Goal: Task Accomplishment & Management: Complete application form

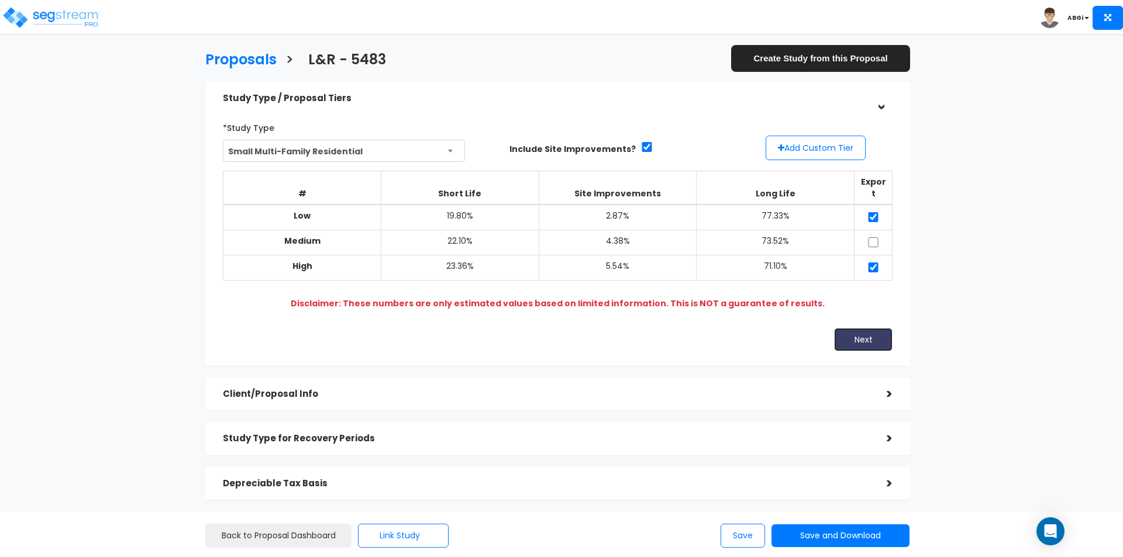
click at [863, 335] on button "Next" at bounding box center [863, 339] width 58 height 23
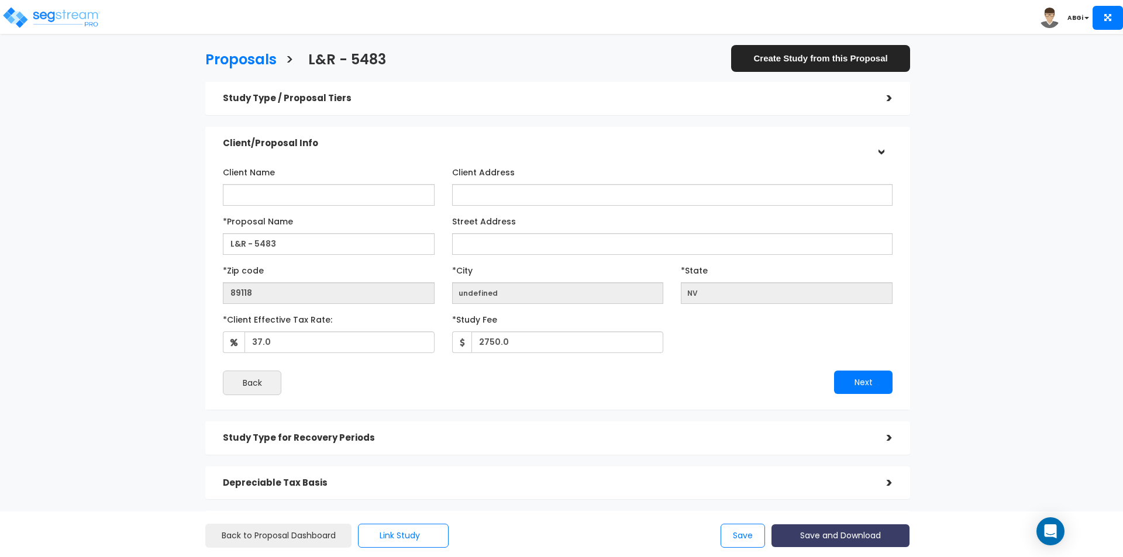
click at [844, 542] on button "Save and Download" at bounding box center [841, 536] width 138 height 23
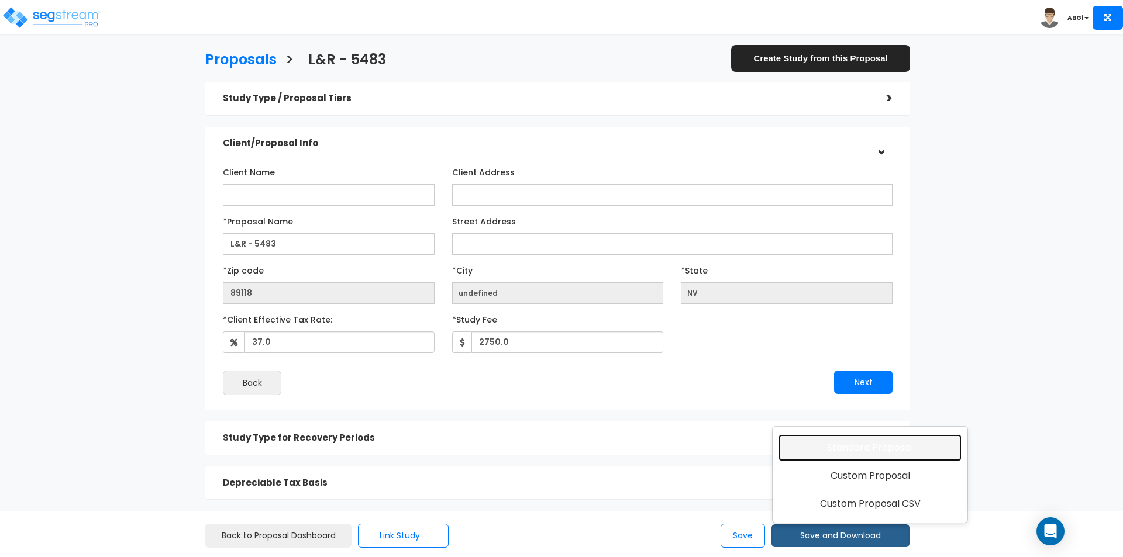
click at [853, 453] on link "Standard Proposal" at bounding box center [870, 448] width 183 height 27
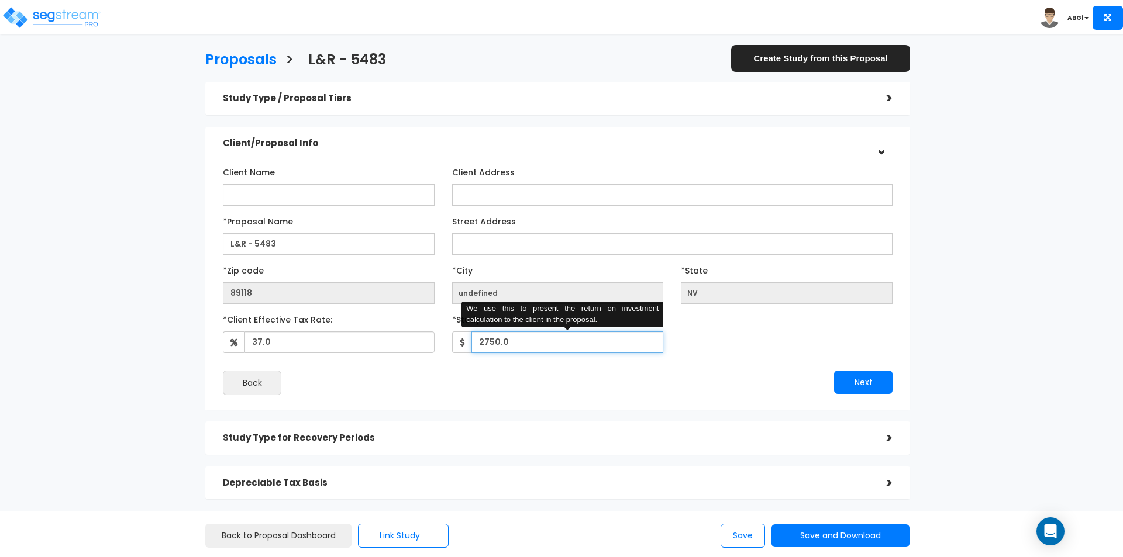
click at [560, 347] on input "2750.0" at bounding box center [567, 343] width 192 height 22
type input "2,500"
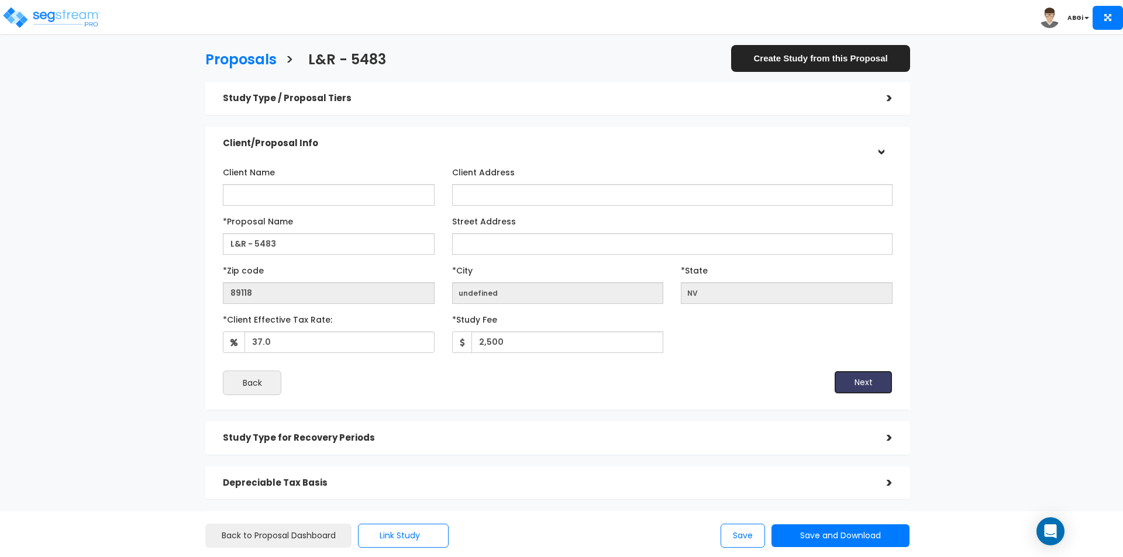
drag, startPoint x: 846, startPoint y: 373, endPoint x: 835, endPoint y: 375, distance: 11.3
click at [846, 373] on button "Next" at bounding box center [863, 382] width 58 height 23
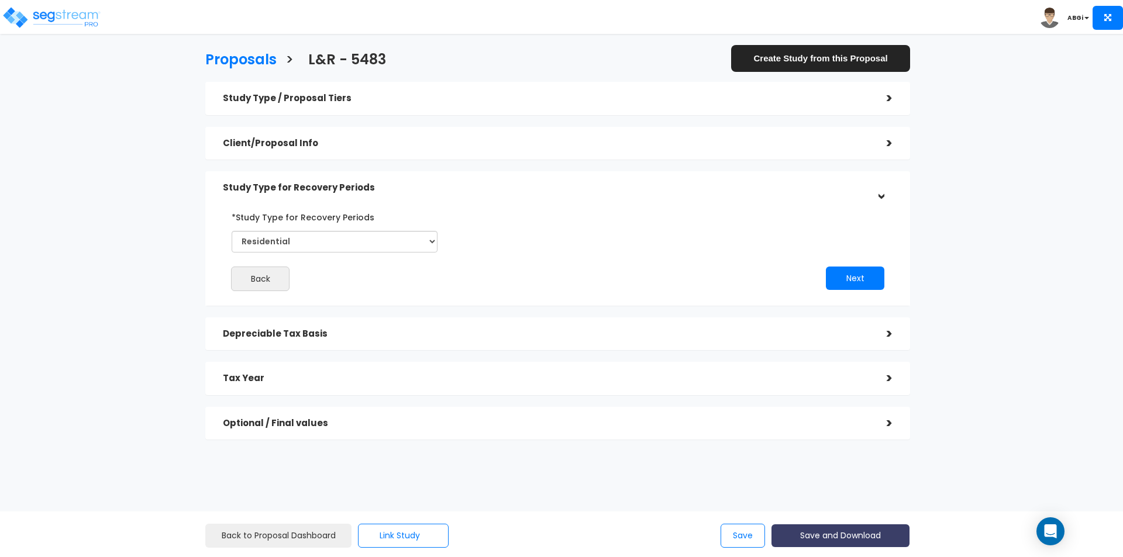
click at [854, 542] on button "Save and Download" at bounding box center [841, 536] width 138 height 23
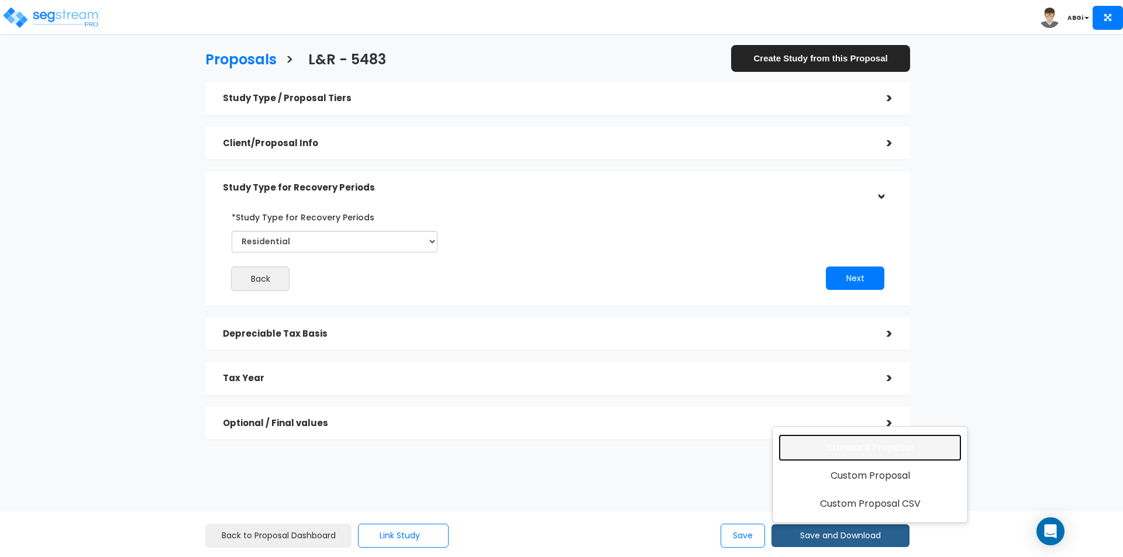
click at [862, 441] on link "Standard Proposal" at bounding box center [870, 448] width 183 height 27
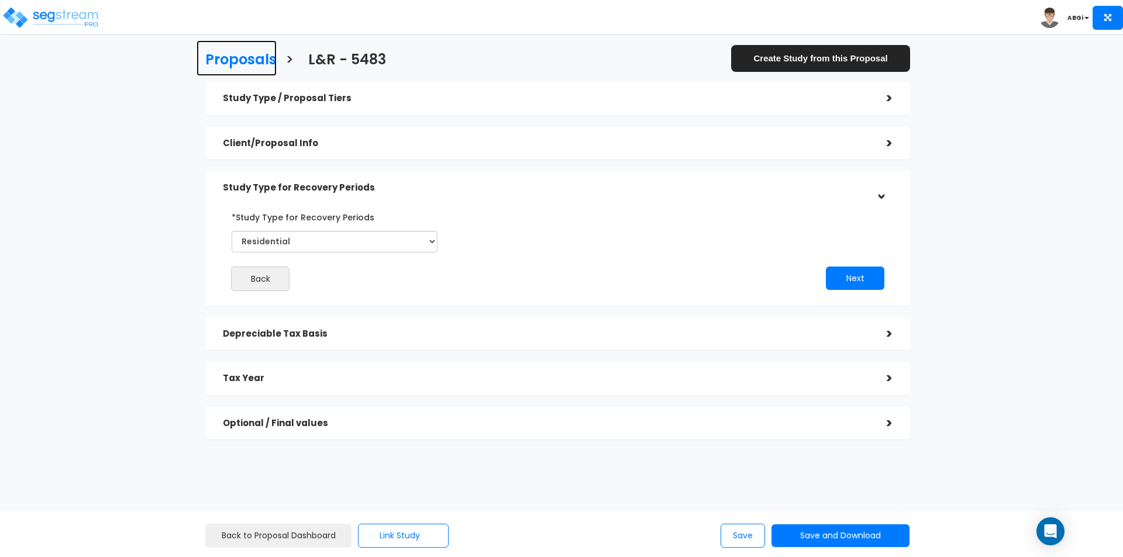
click at [235, 61] on h3 "Proposals" at bounding box center [240, 61] width 71 height 18
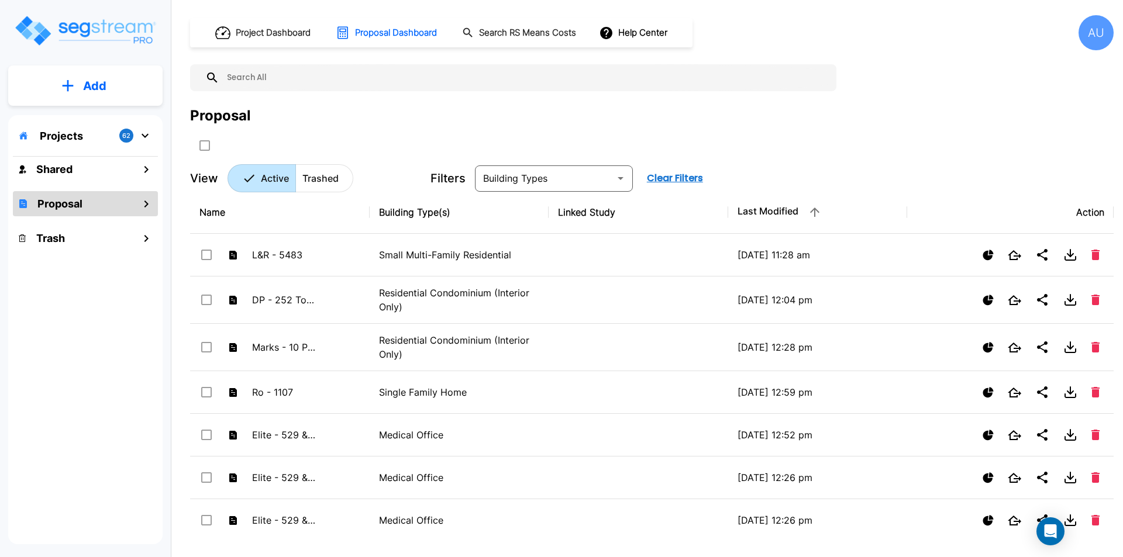
click at [90, 83] on p "Add" at bounding box center [94, 86] width 23 height 18
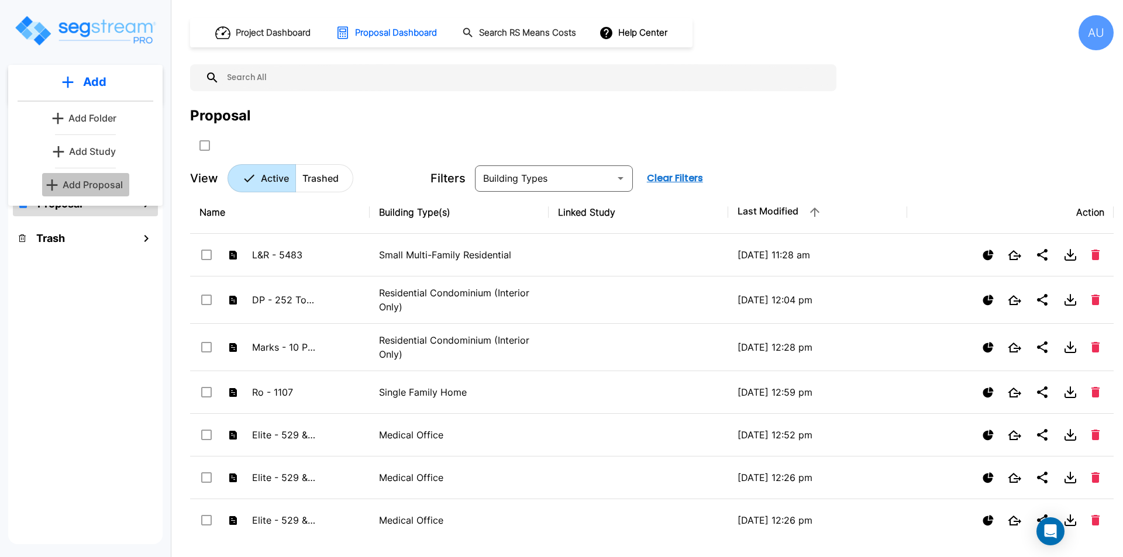
click at [85, 180] on p "Add Proposal" at bounding box center [93, 185] width 60 height 14
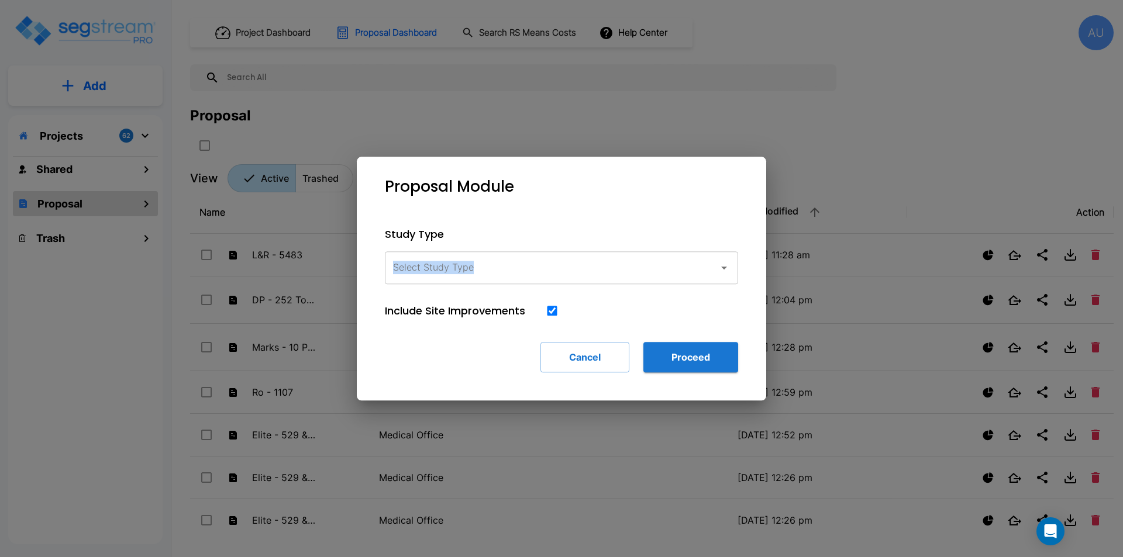
drag, startPoint x: 654, startPoint y: 171, endPoint x: 693, endPoint y: 292, distance: 127.3
click at [694, 296] on div "Proposal Module Study Type Select Study Type Select Study Type Include Site Imp…" at bounding box center [561, 279] width 409 height 244
click at [727, 269] on icon "button" at bounding box center [724, 268] width 14 height 14
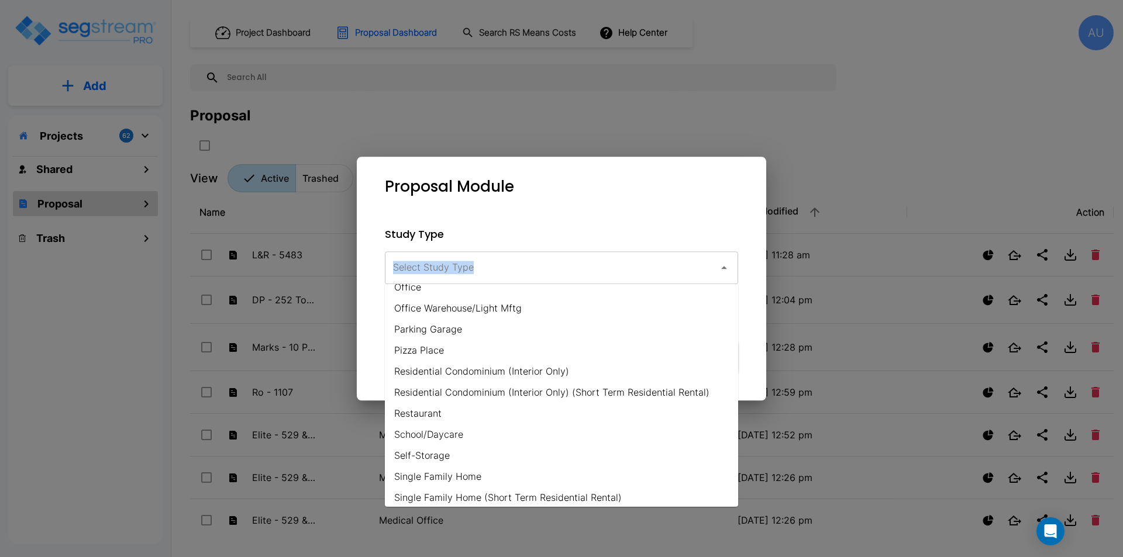
scroll to position [839, 0]
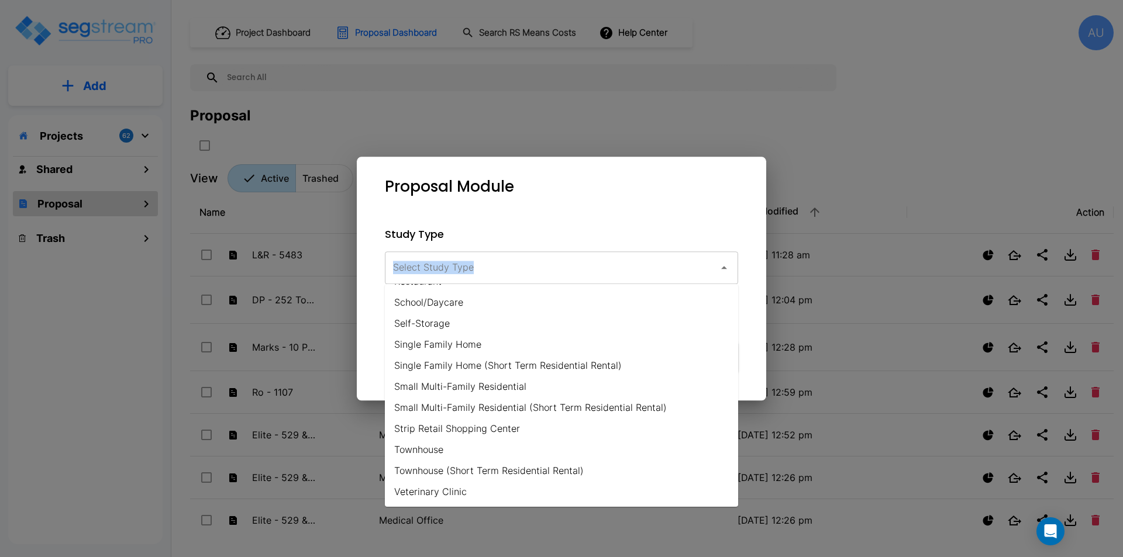
click at [521, 389] on li "Small Multi-Family Residential" at bounding box center [561, 386] width 353 height 21
type input "Small Multi-Family Residential"
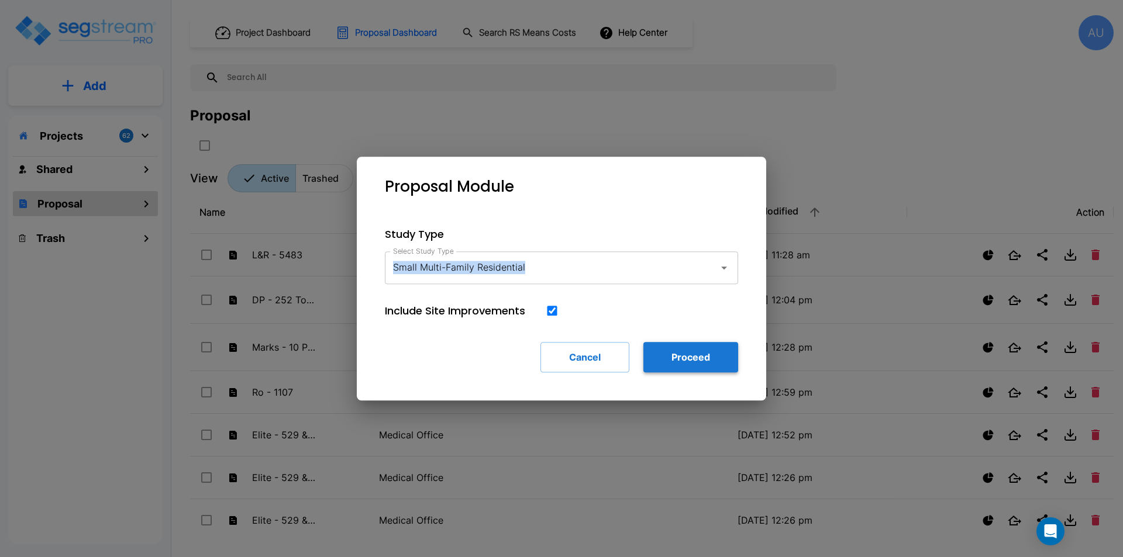
click at [677, 359] on button "Proceed" at bounding box center [690, 357] width 95 height 30
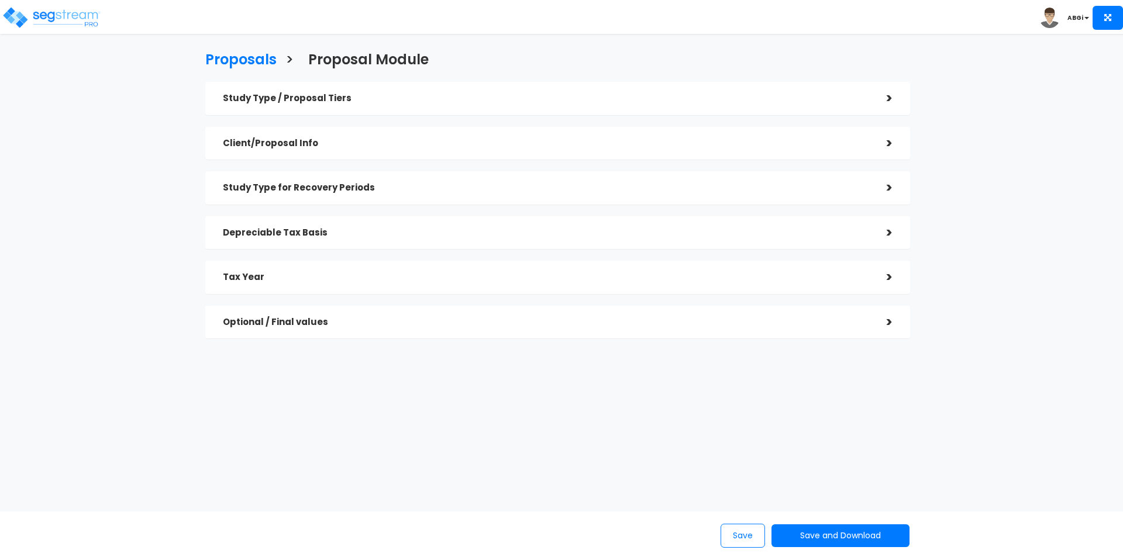
checkbox input "true"
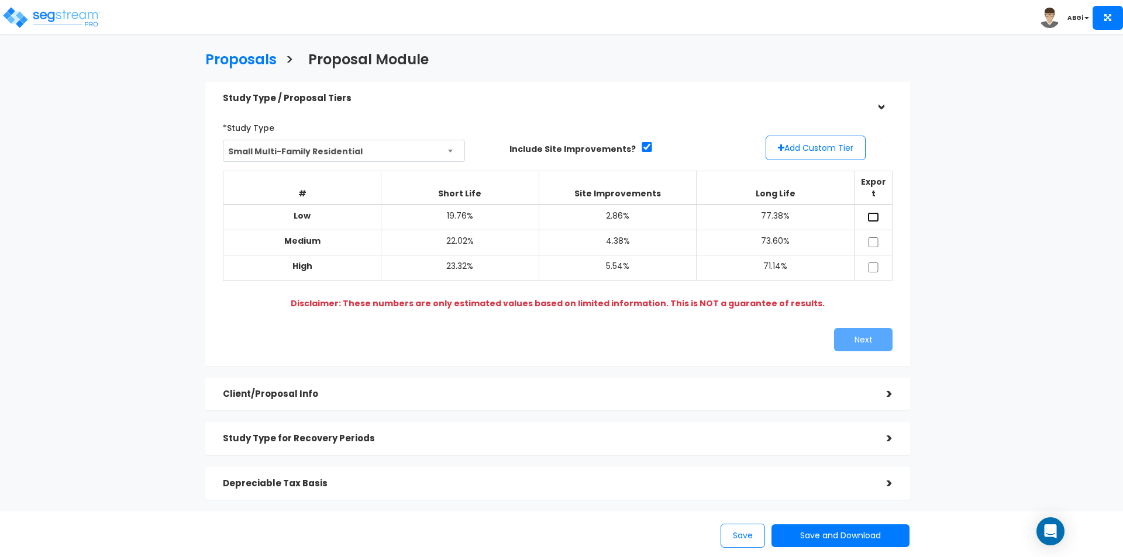
click at [873, 212] on input "checkbox" at bounding box center [873, 217] width 12 height 10
checkbox input "true"
click at [874, 263] on input "checkbox" at bounding box center [873, 268] width 12 height 10
checkbox input "true"
click at [855, 328] on button "Next" at bounding box center [863, 339] width 58 height 23
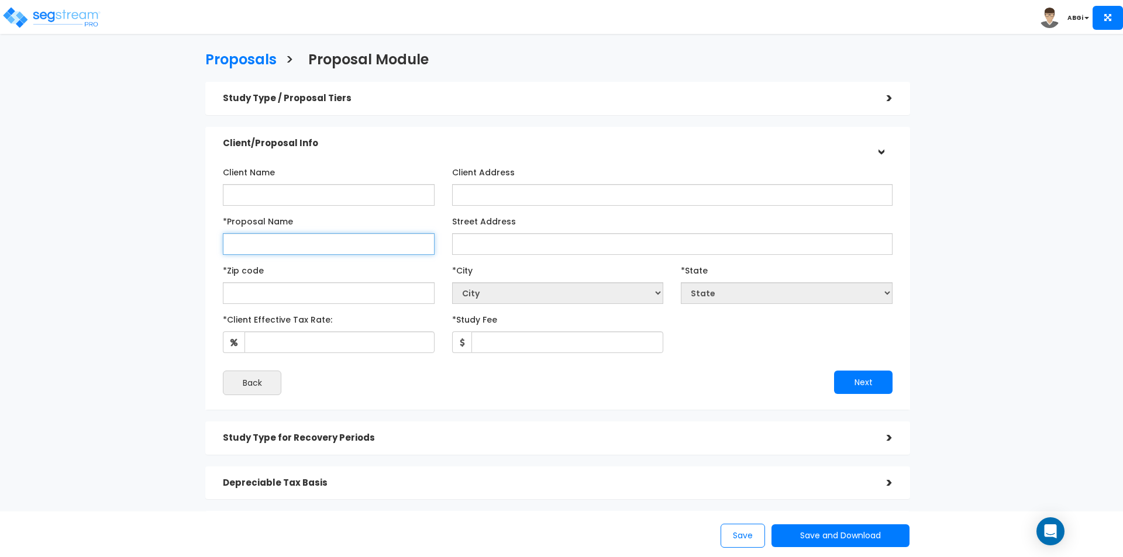
click at [315, 247] on input "*Proposal Name" at bounding box center [329, 244] width 212 height 22
type input "L&R - 5477"
click at [342, 298] on input "text" at bounding box center [329, 294] width 212 height 22
type input "89"
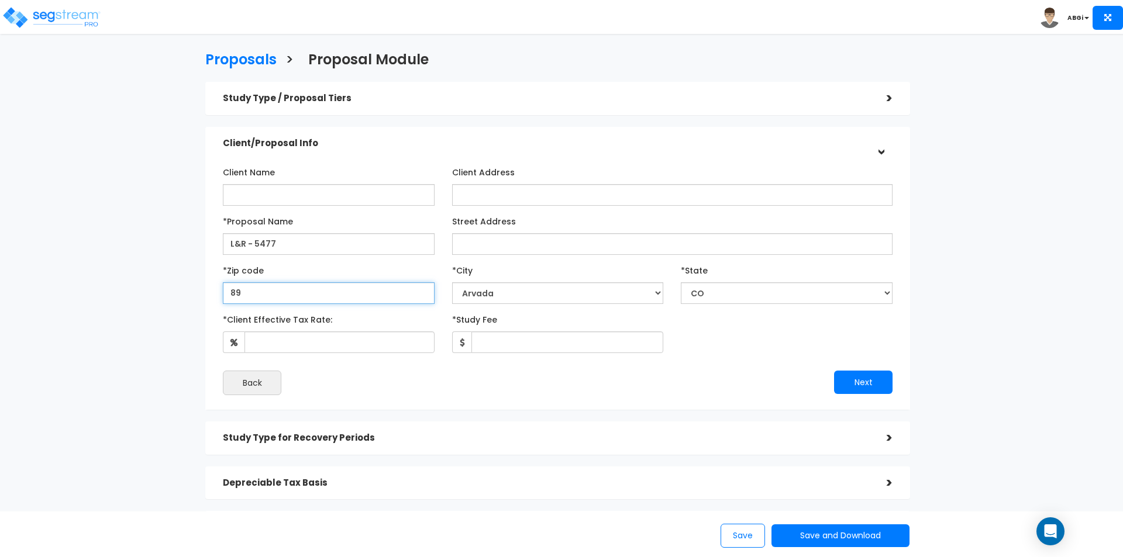
select select "NV"
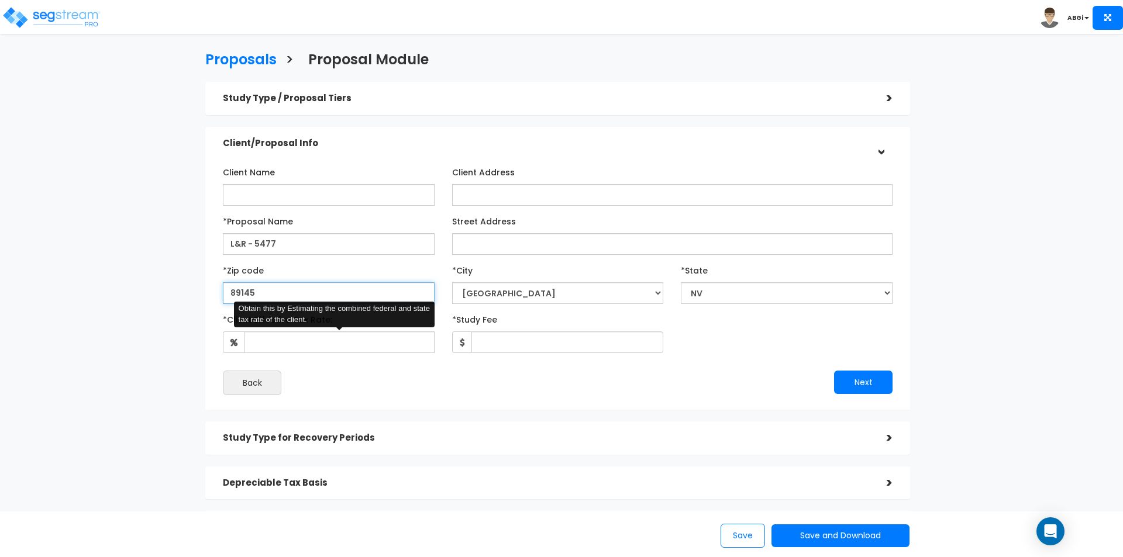
type input "89145"
click at [398, 342] on input "*Client Effective Tax Rate:" at bounding box center [340, 343] width 190 height 22
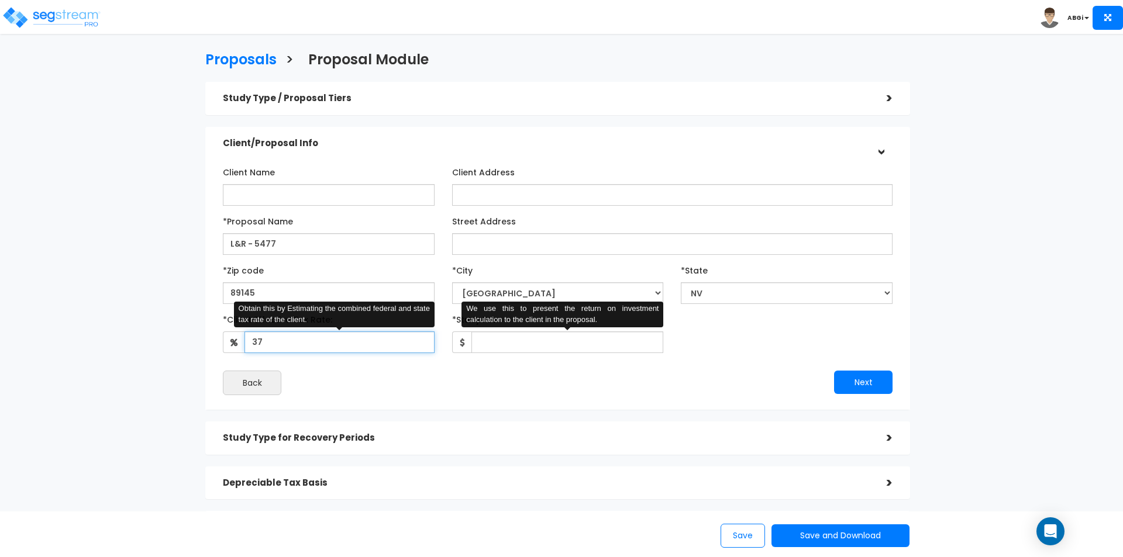
type input "37"
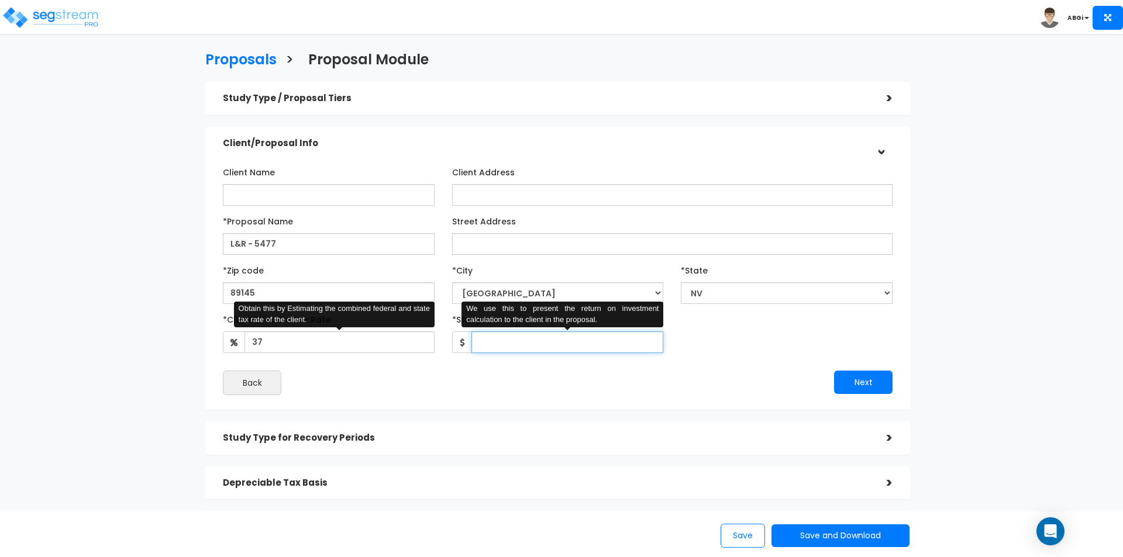
click at [532, 348] on input "*Study Fee" at bounding box center [567, 343] width 192 height 22
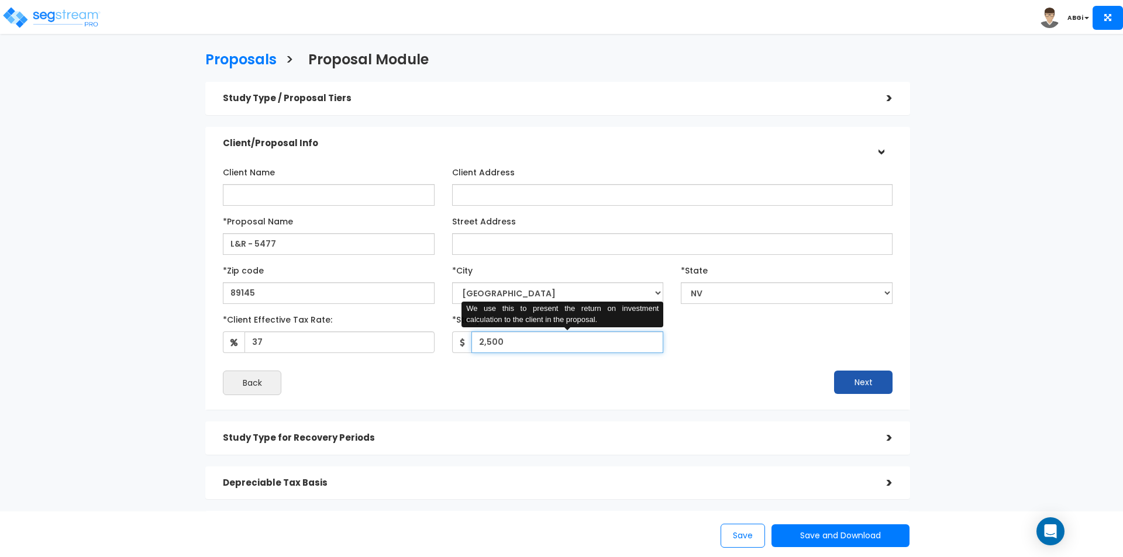
type input "2,500"
click at [853, 376] on button "Next" at bounding box center [863, 382] width 58 height 23
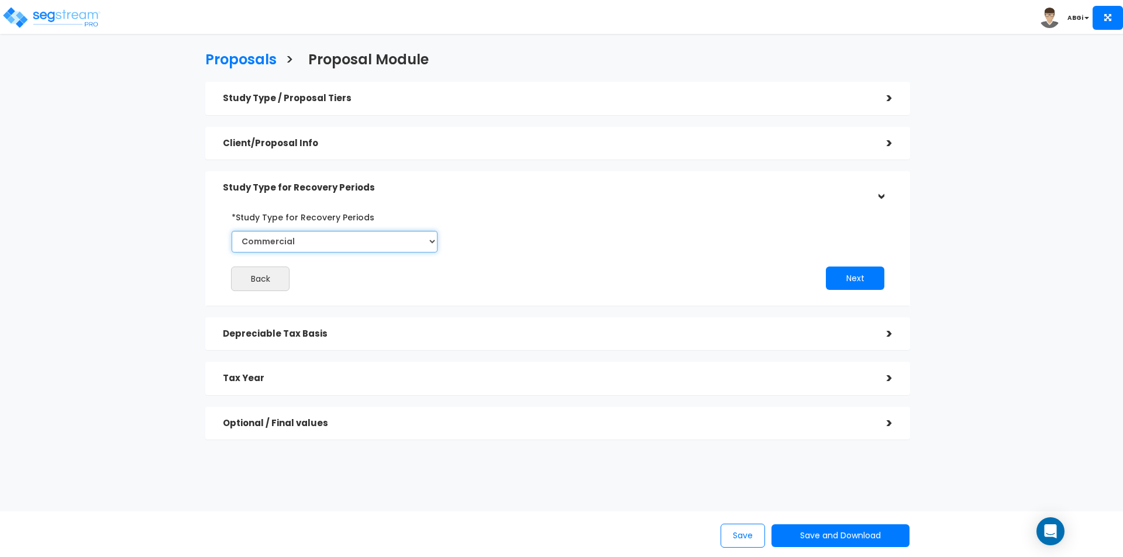
click at [424, 246] on select "Commercial Residential" at bounding box center [335, 242] width 206 height 22
select select "Residential"
click at [232, 231] on select "Commercial Residential" at bounding box center [335, 242] width 206 height 22
click at [858, 273] on button "Next" at bounding box center [855, 278] width 58 height 23
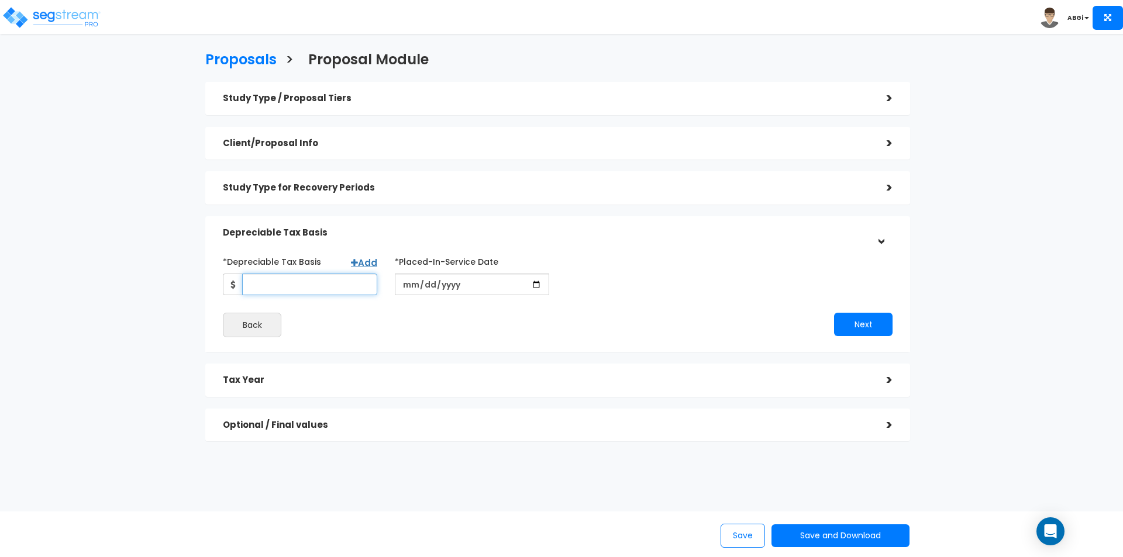
click at [312, 285] on input "*Depreciable Tax Basis" at bounding box center [309, 285] width 135 height 22
click at [293, 290] on input "*Depreciable Tax Basis" at bounding box center [309, 285] width 135 height 22
type input "525,710"
click at [494, 284] on input "date" at bounding box center [472, 285] width 154 height 22
click at [533, 282] on input "date" at bounding box center [472, 285] width 154 height 22
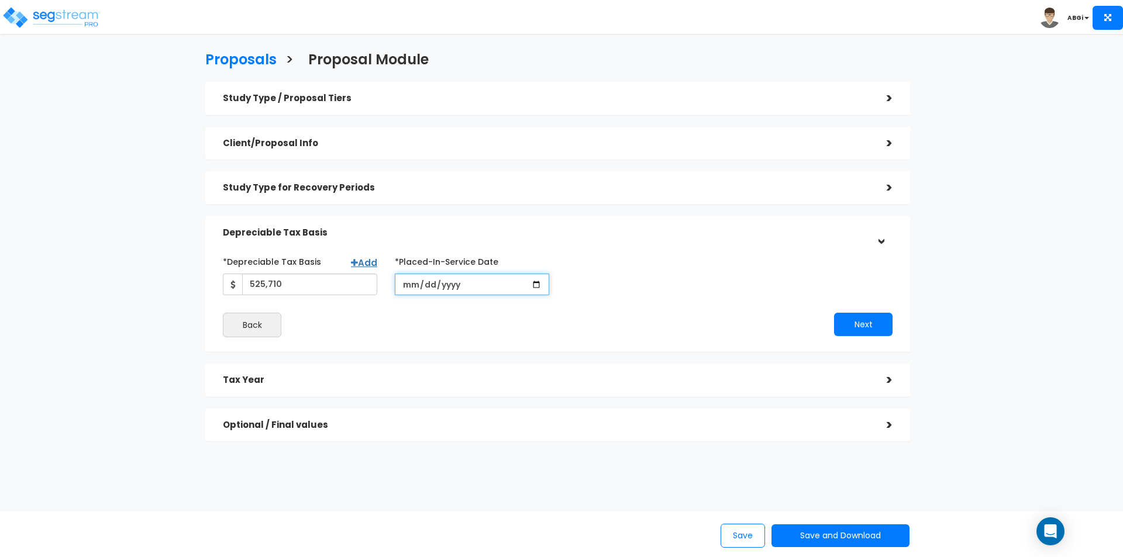
type input "2018-02-07"
click at [856, 326] on button "Next" at bounding box center [863, 324] width 58 height 23
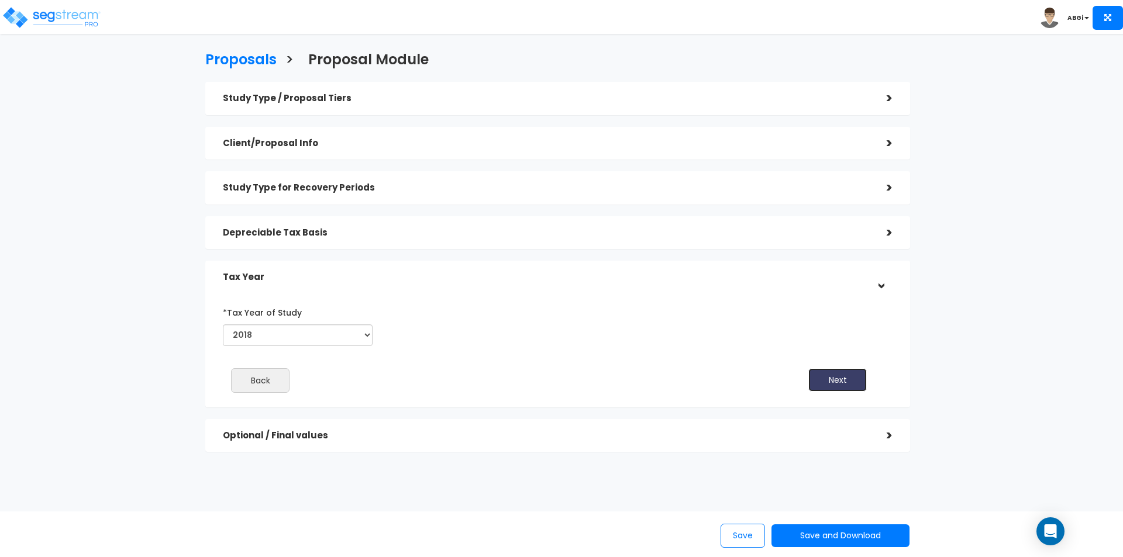
click at [841, 384] on button "Next" at bounding box center [837, 380] width 58 height 23
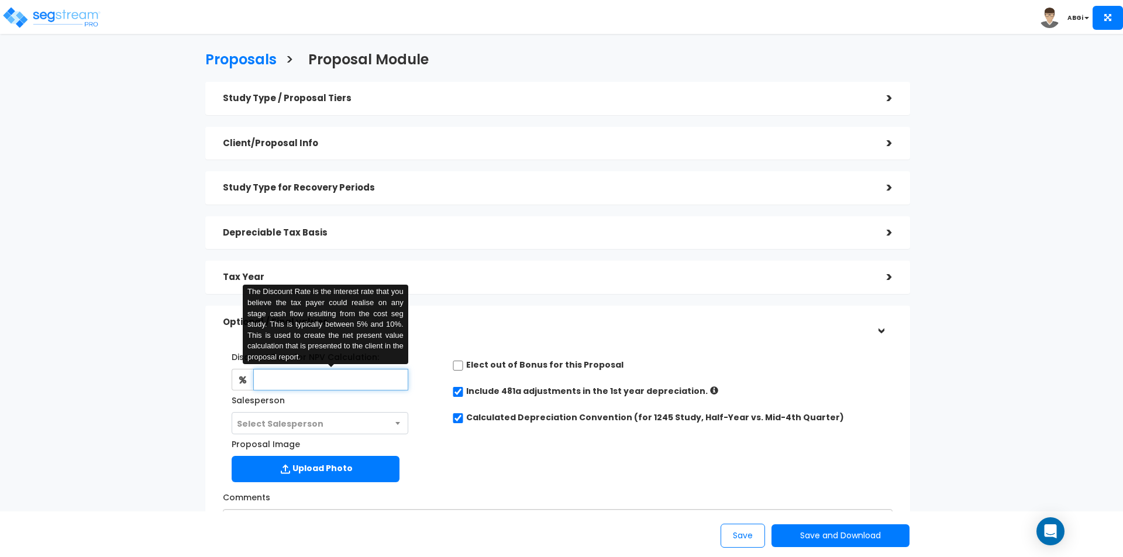
click at [335, 377] on input "text" at bounding box center [330, 380] width 154 height 22
type input "6"
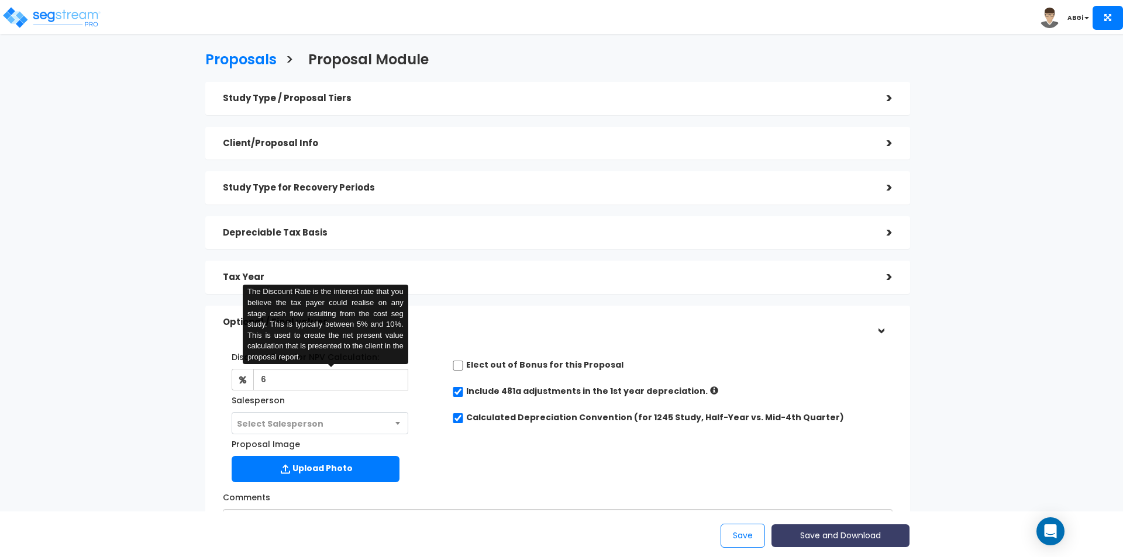
click at [854, 540] on button "Save and Download" at bounding box center [841, 536] width 138 height 23
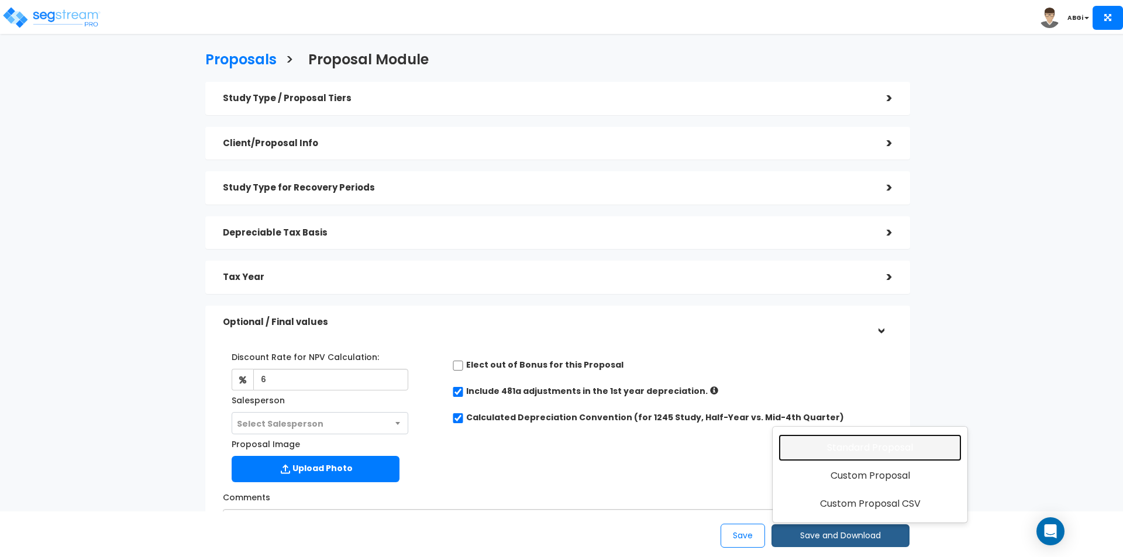
click at [863, 450] on link "Standard Proposal" at bounding box center [870, 448] width 183 height 27
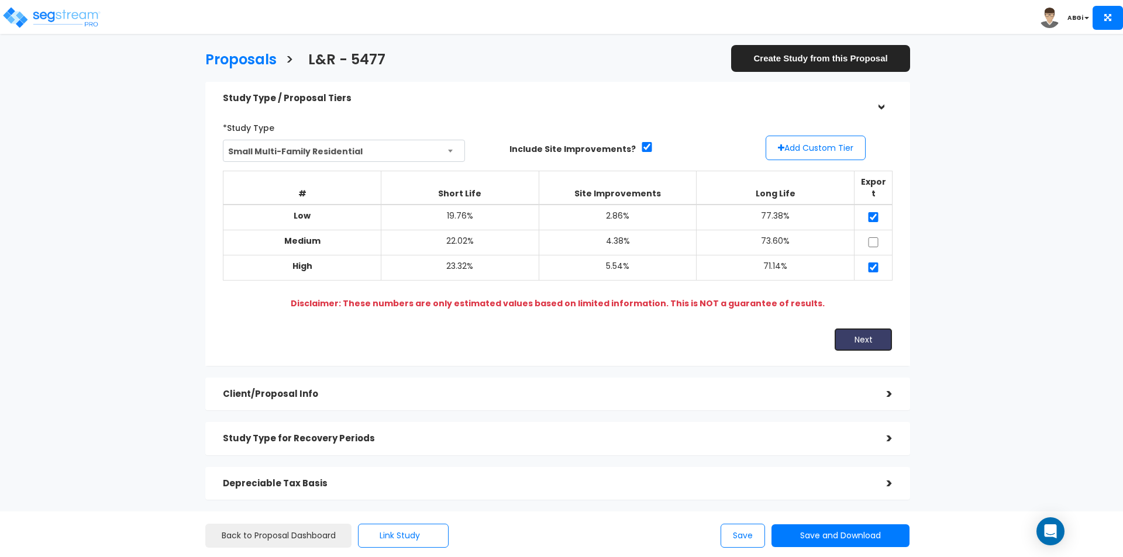
click at [854, 331] on button "Next" at bounding box center [863, 339] width 58 height 23
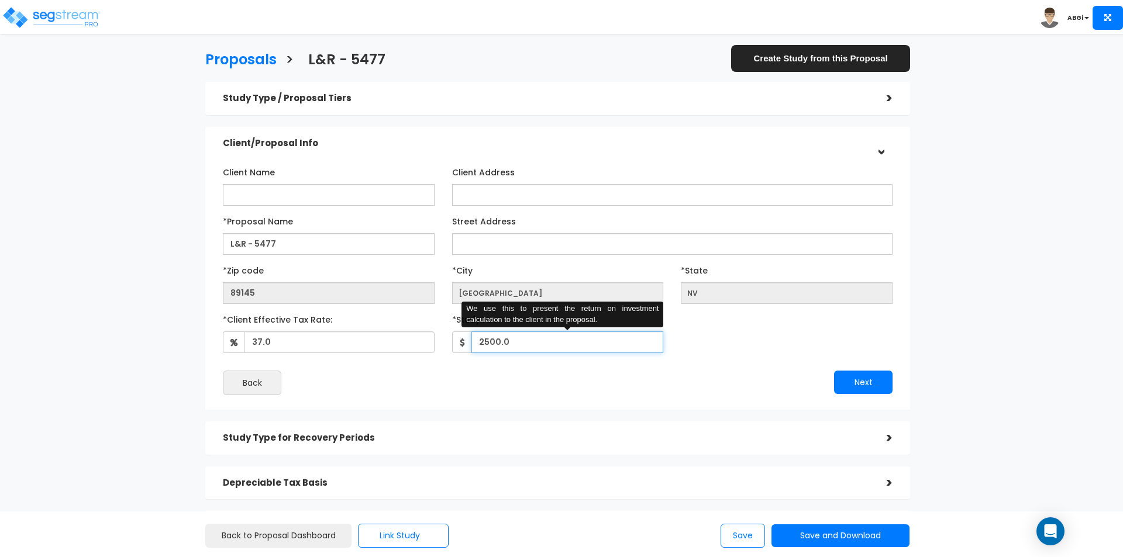
click at [507, 346] on input "2500.0" at bounding box center [567, 343] width 192 height 22
type input "3,000"
click at [863, 385] on button "Next" at bounding box center [863, 382] width 58 height 23
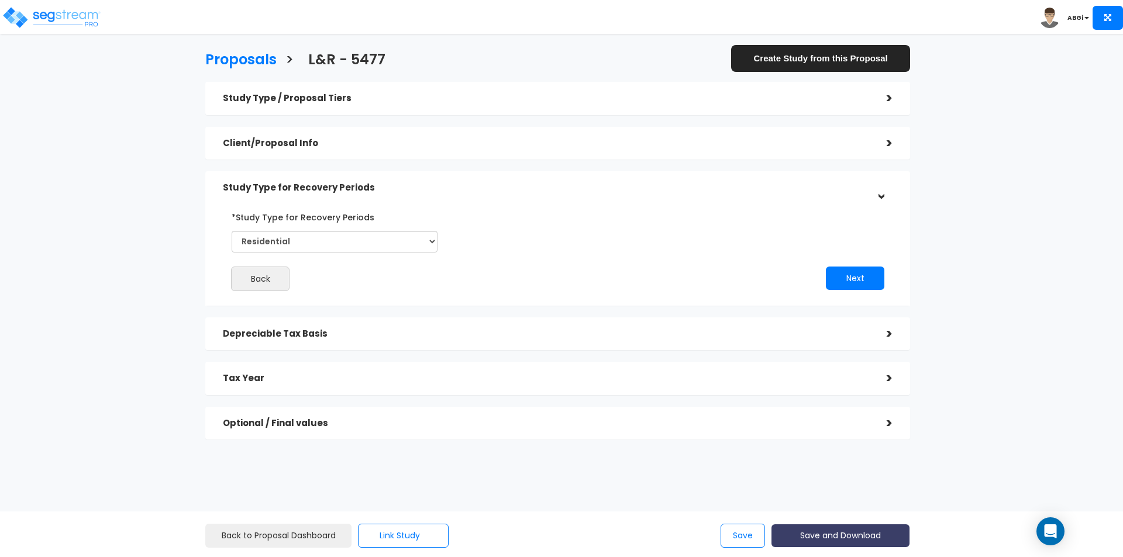
click at [820, 538] on button "Save and Download" at bounding box center [841, 536] width 138 height 23
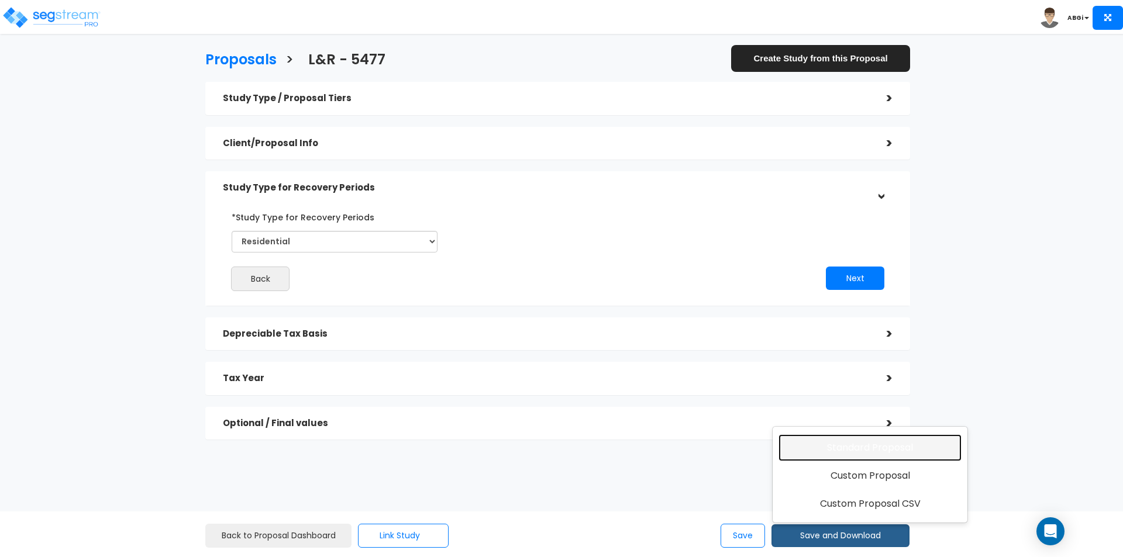
click at [851, 453] on link "Standard Proposal" at bounding box center [870, 448] width 183 height 27
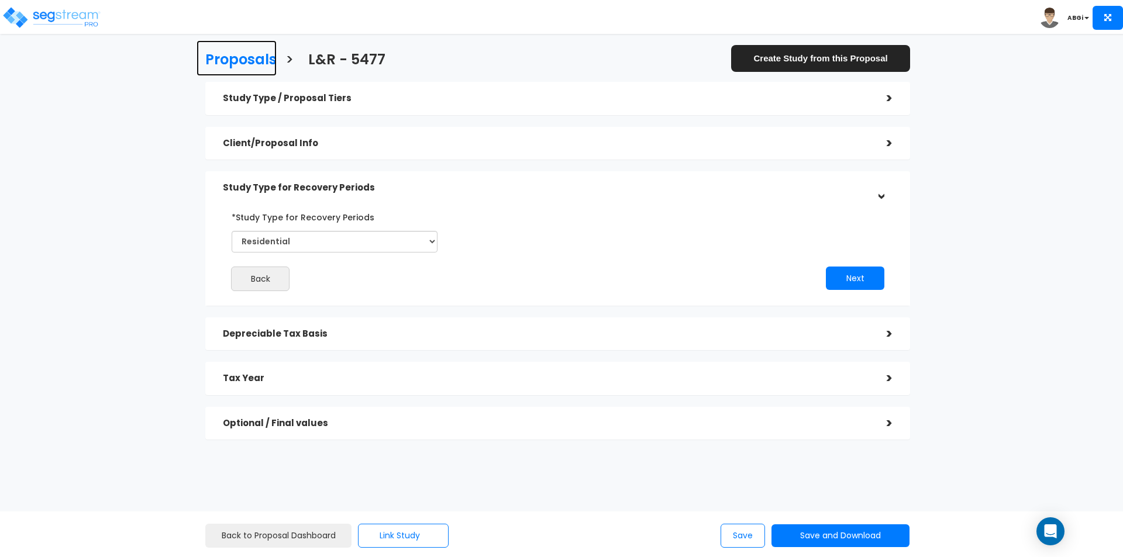
click at [240, 63] on h3 "Proposals" at bounding box center [240, 61] width 71 height 18
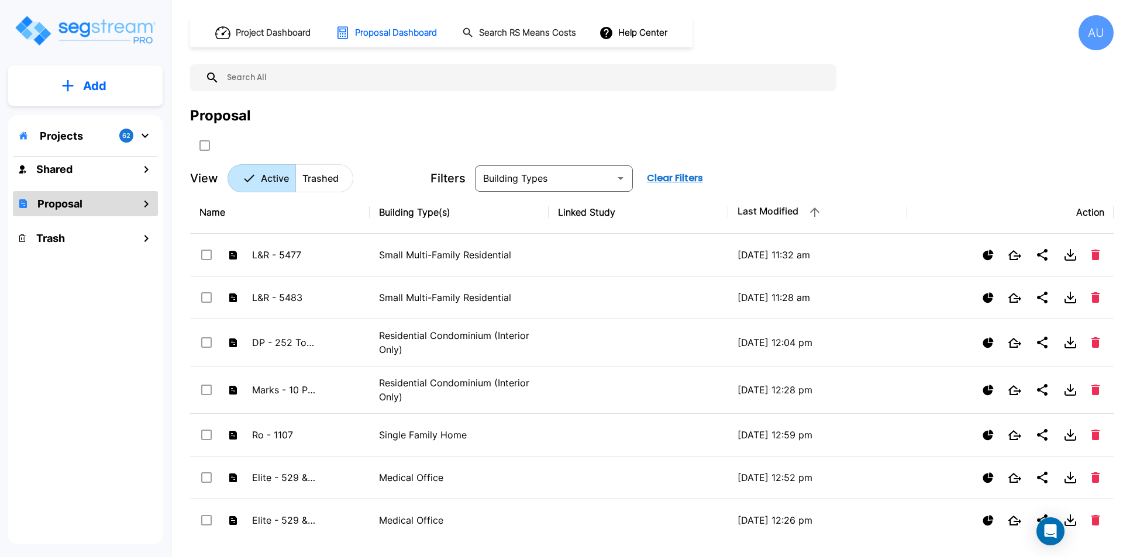
click at [67, 84] on icon "mailbox folders" at bounding box center [68, 86] width 12 height 12
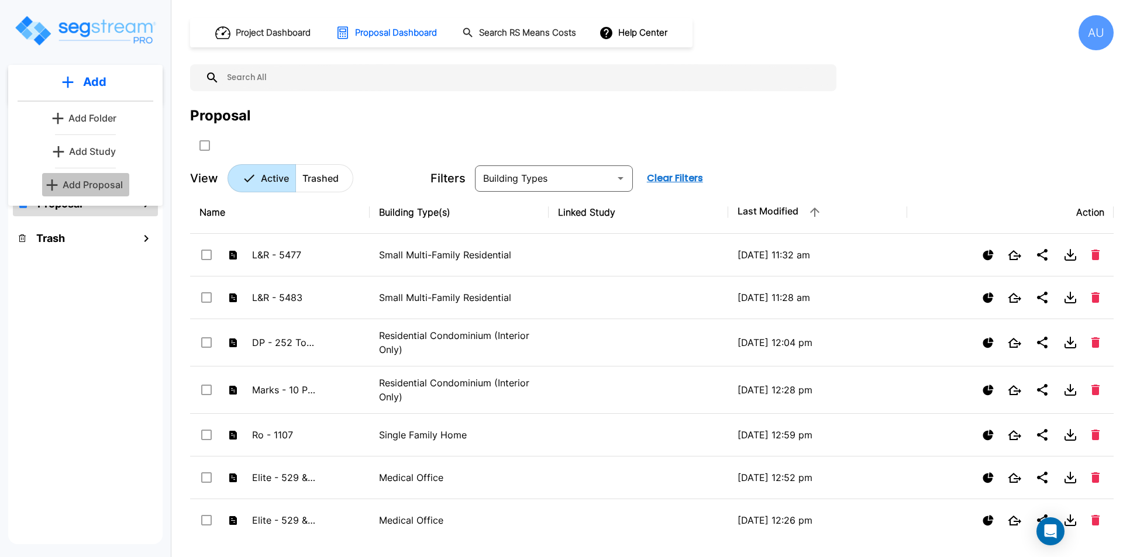
click at [80, 182] on p "Add Proposal" at bounding box center [93, 185] width 60 height 14
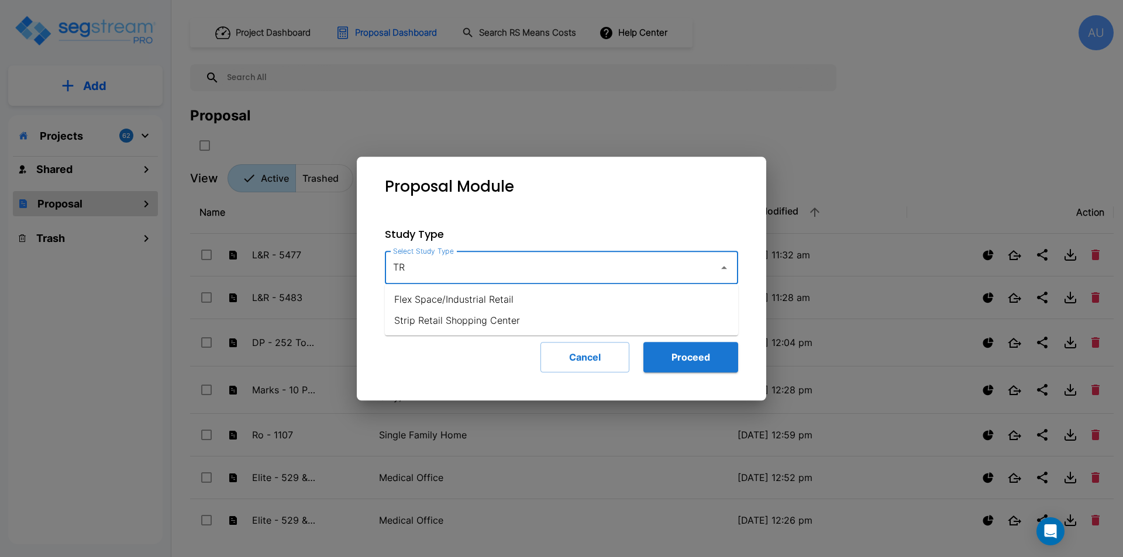
type input "T"
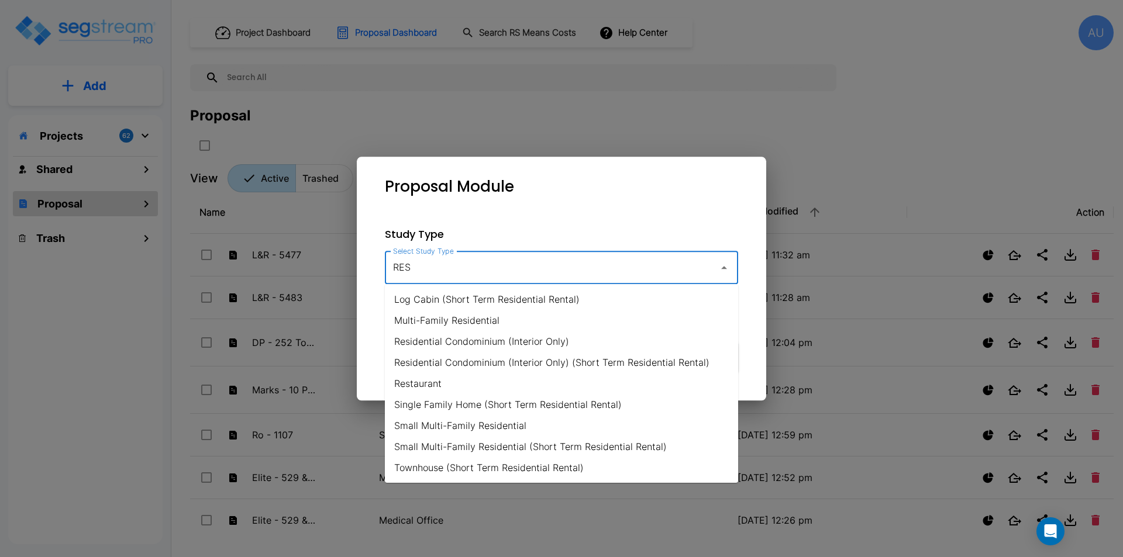
click at [519, 420] on li "Small Multi-Family Residential" at bounding box center [561, 425] width 353 height 21
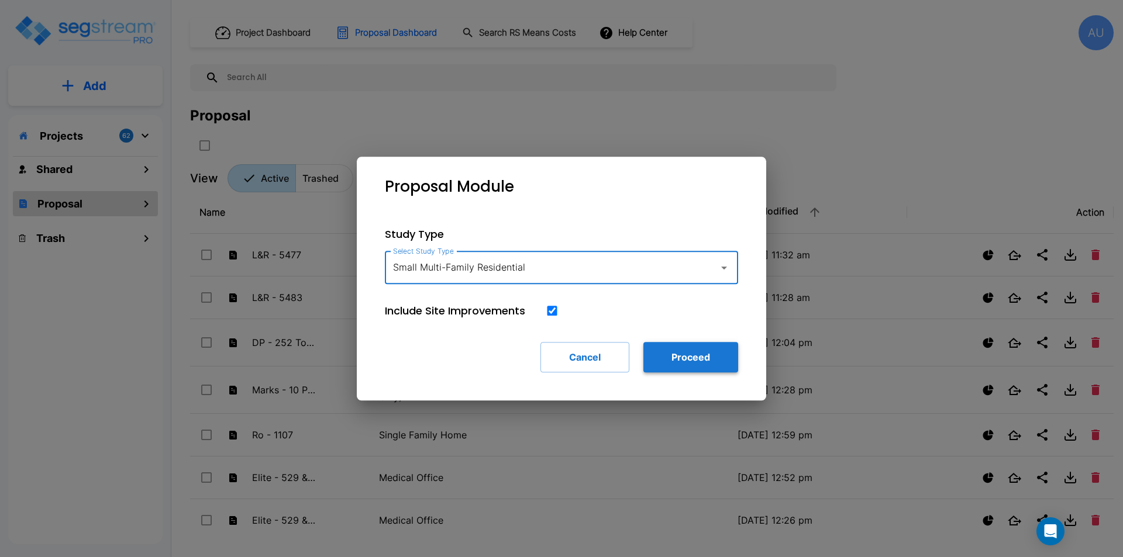
type input "Small Multi-Family Residential"
click at [708, 364] on button "Proceed" at bounding box center [690, 357] width 95 height 30
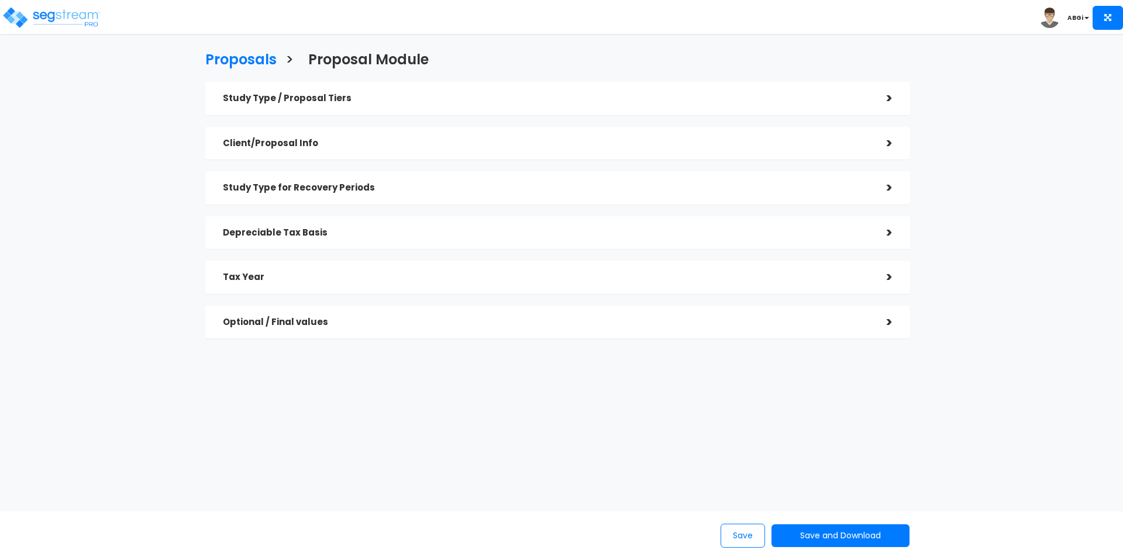
checkbox input "true"
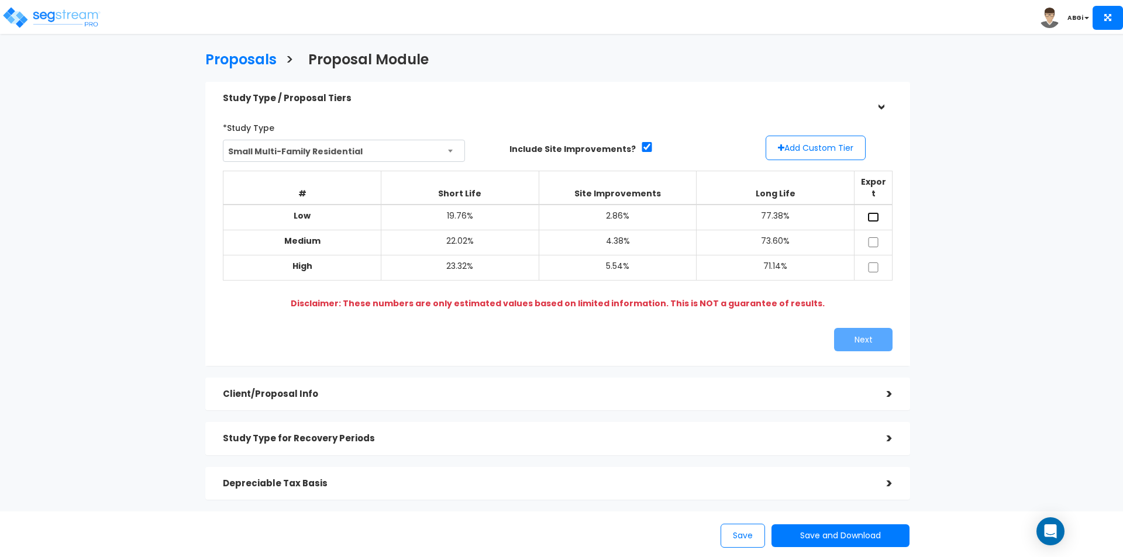
drag, startPoint x: 875, startPoint y: 202, endPoint x: 870, endPoint y: 207, distance: 6.6
click at [874, 212] on input "checkbox" at bounding box center [873, 217] width 12 height 10
checkbox input "true"
click at [872, 263] on input "checkbox" at bounding box center [873, 268] width 12 height 10
checkbox input "true"
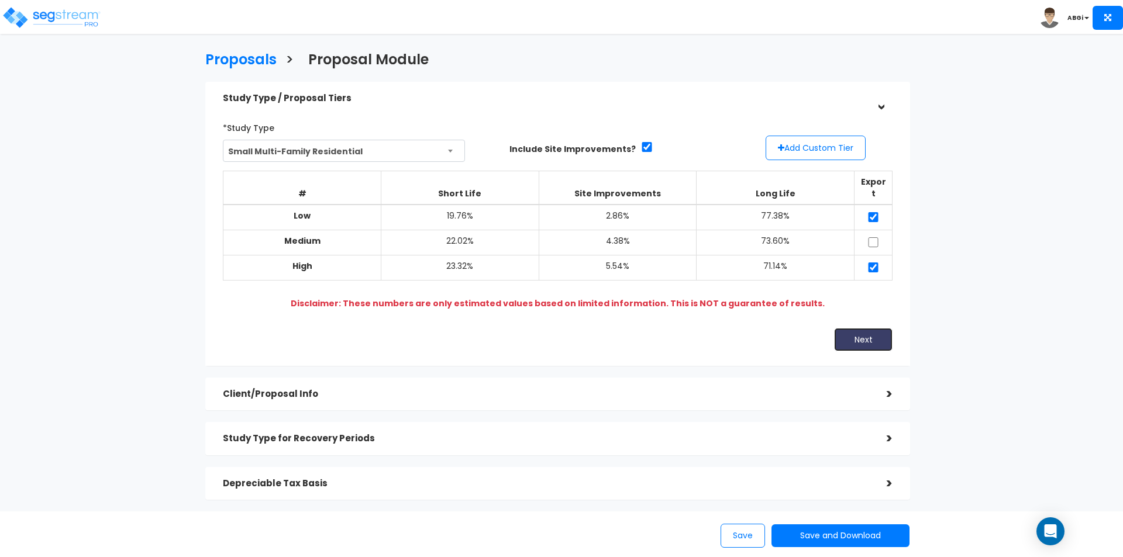
click at [862, 328] on button "Next" at bounding box center [863, 339] width 58 height 23
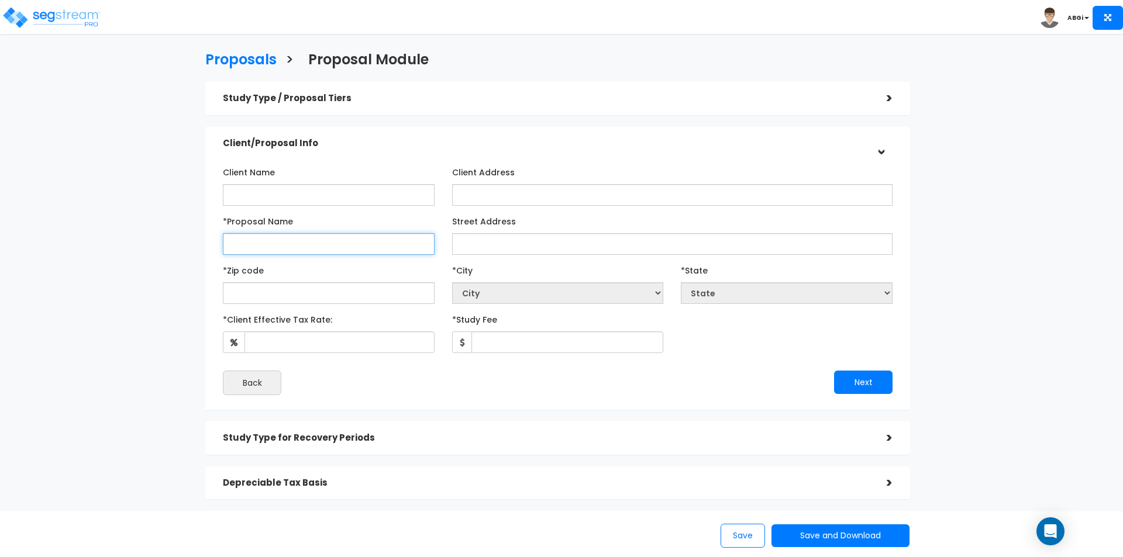
click at [369, 247] on input "*Proposal Name" at bounding box center [329, 244] width 212 height 22
type input "l"
type input "L&R - 800"
click at [326, 292] on input "text" at bounding box center [329, 294] width 212 height 22
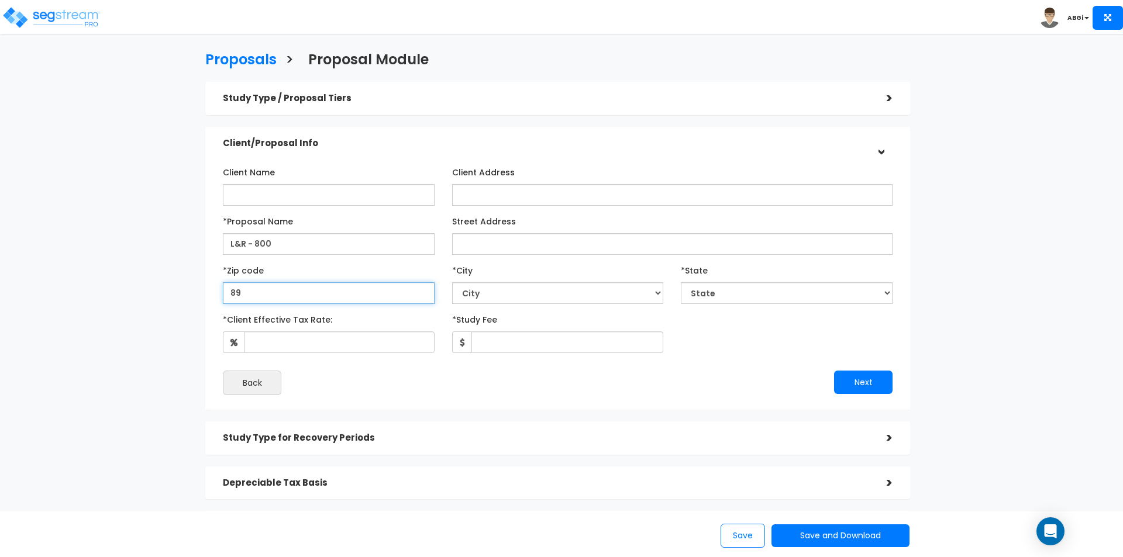
type input "891"
select select "NV"
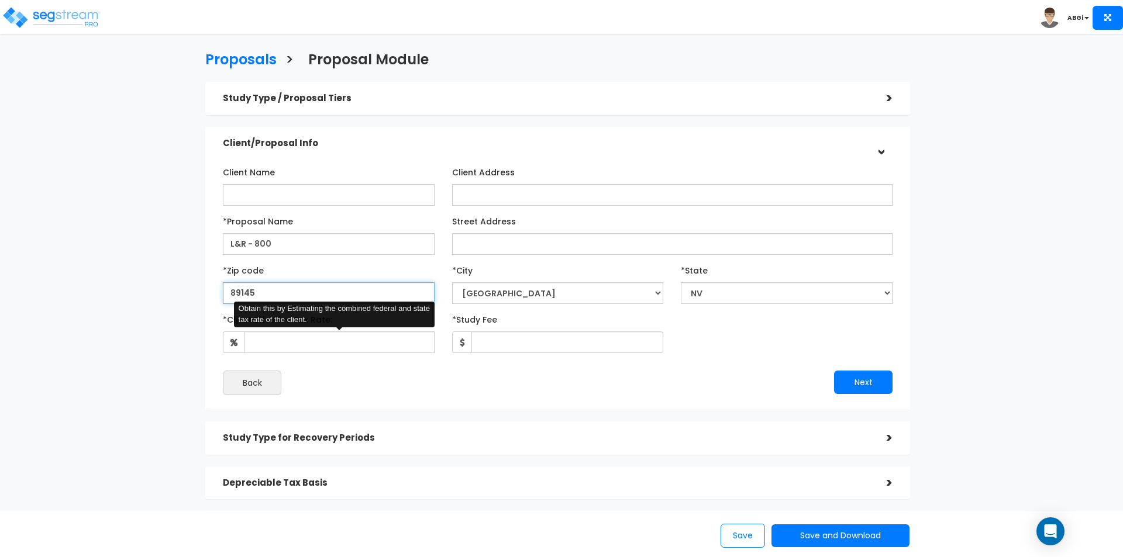
type input "89145"
click at [398, 345] on input "*Client Effective Tax Rate:" at bounding box center [340, 343] width 190 height 22
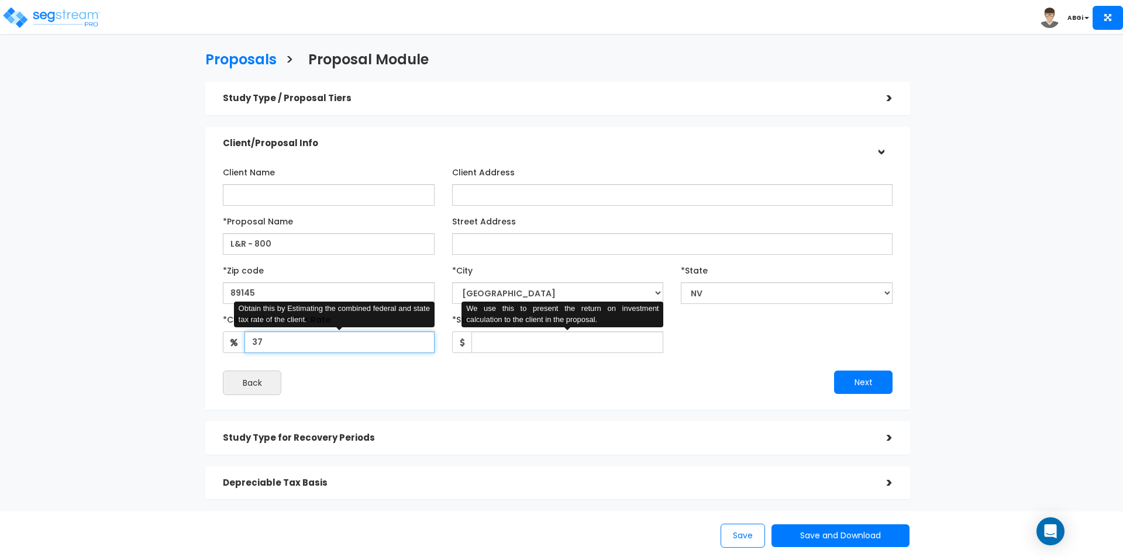
type input "37"
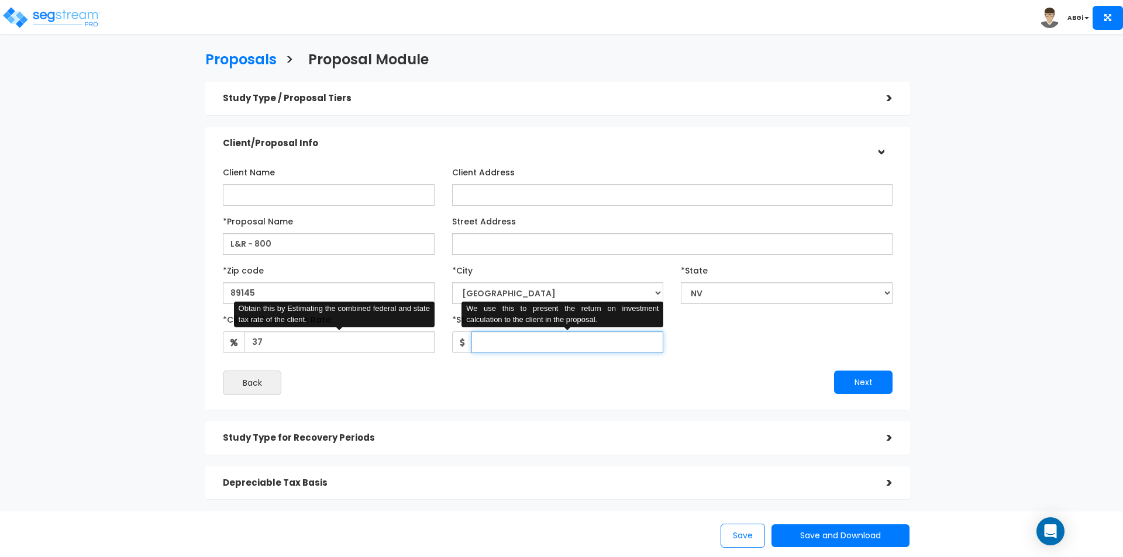
click at [564, 343] on input "*Study Fee" at bounding box center [567, 343] width 192 height 22
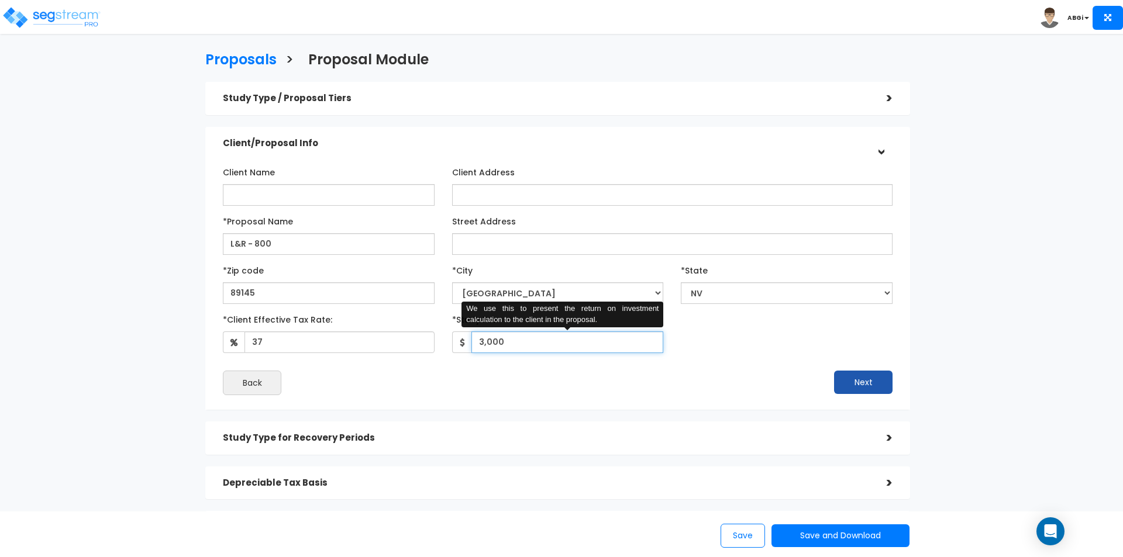
type input "3,000"
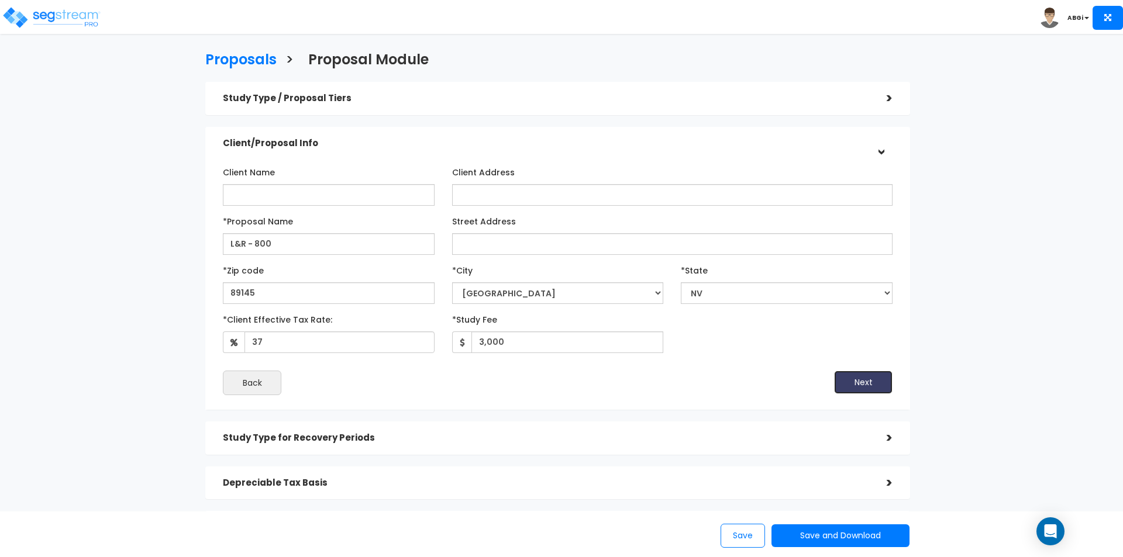
click at [849, 381] on button "Next" at bounding box center [863, 382] width 58 height 23
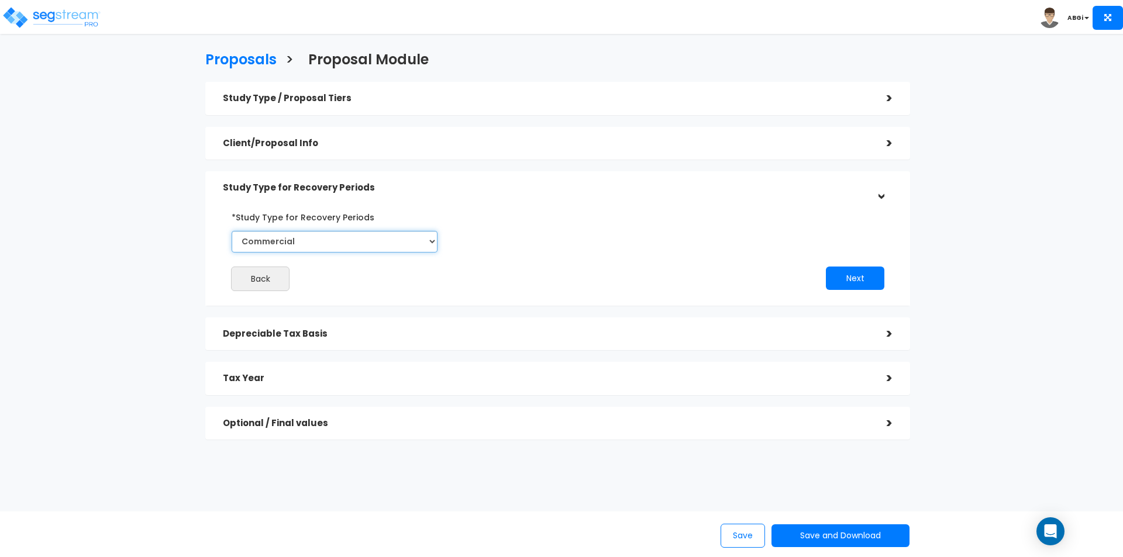
click at [414, 238] on select "Commercial Residential" at bounding box center [335, 242] width 206 height 22
select select "Residential"
click at [232, 231] on select "Commercial Residential" at bounding box center [335, 242] width 206 height 22
click at [851, 276] on button "Next" at bounding box center [855, 278] width 58 height 23
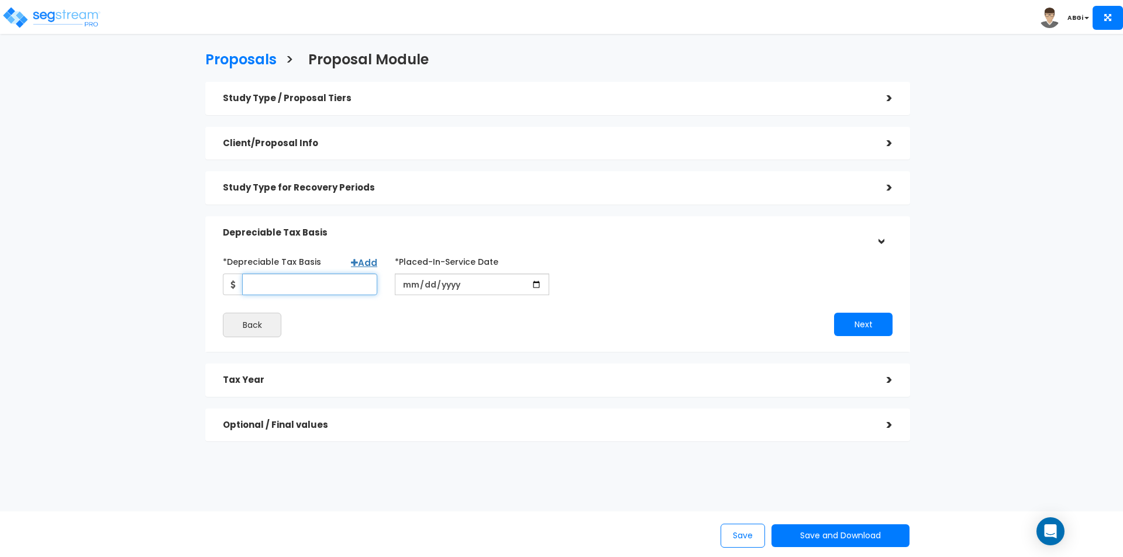
click at [294, 284] on input "*Depreciable Tax Basis" at bounding box center [309, 285] width 135 height 22
type input "387,628"
click at [471, 284] on input "date" at bounding box center [472, 285] width 154 height 22
click at [501, 280] on input "date" at bounding box center [472, 285] width 154 height 22
click at [535, 288] on input "date" at bounding box center [472, 285] width 154 height 22
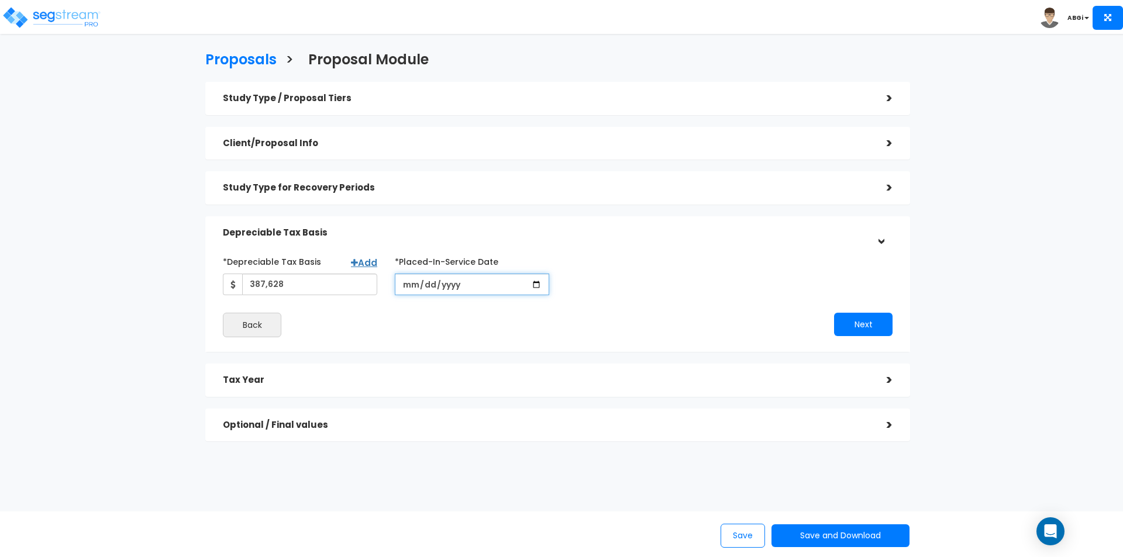
type input "[DATE]"
click at [842, 328] on button "Next" at bounding box center [863, 324] width 58 height 23
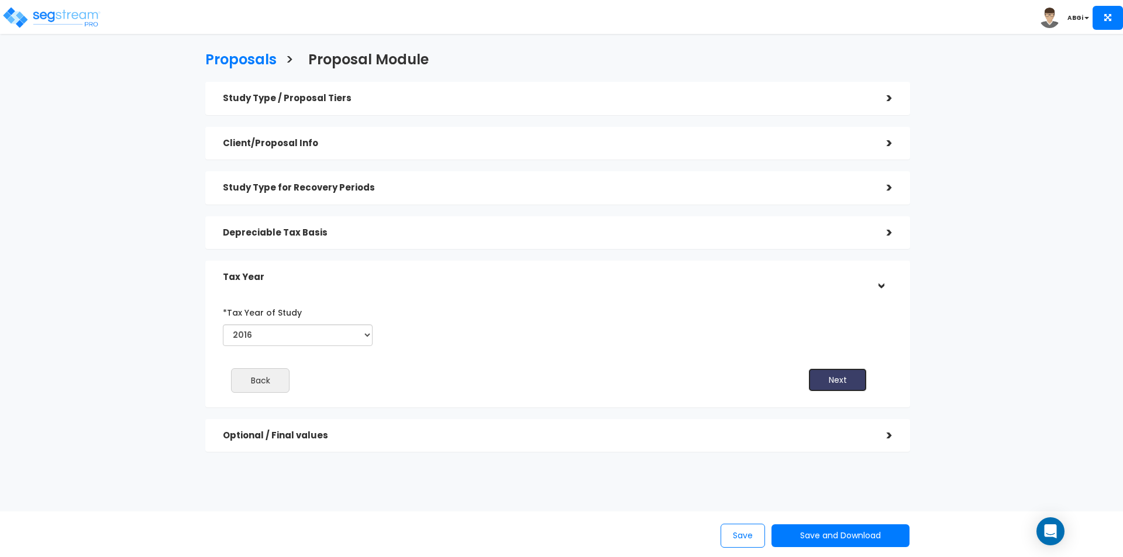
click at [843, 381] on button "Next" at bounding box center [837, 380] width 58 height 23
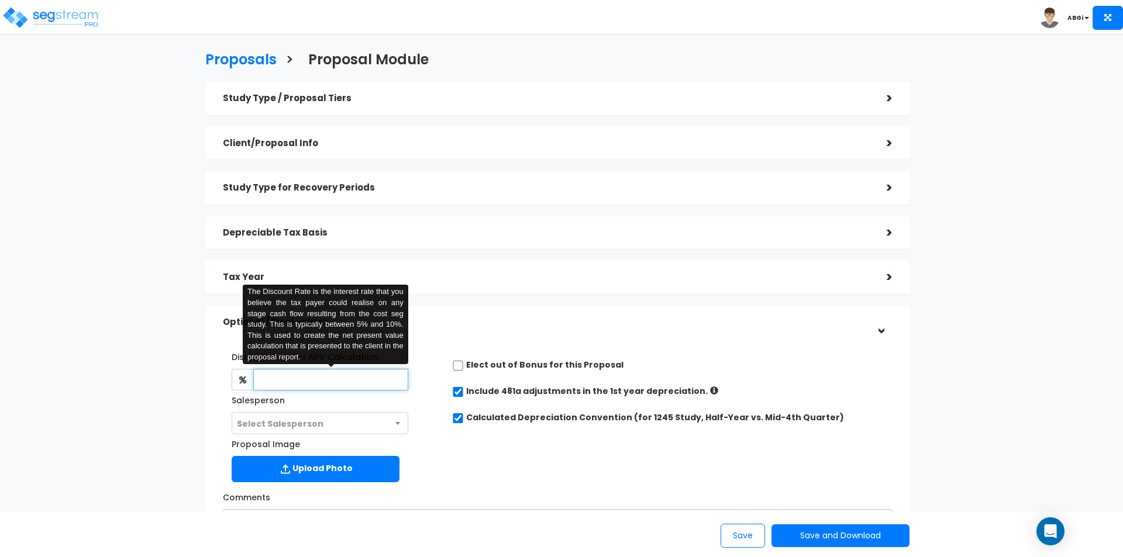
click at [328, 372] on input "text" at bounding box center [330, 380] width 154 height 22
type input "6"
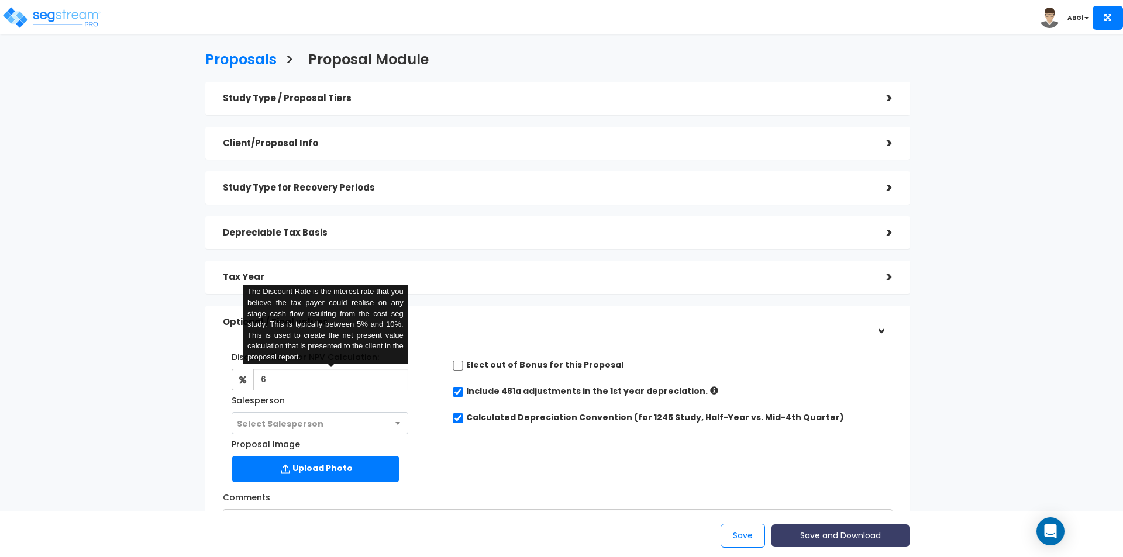
click at [832, 539] on button "Save and Download" at bounding box center [841, 536] width 138 height 23
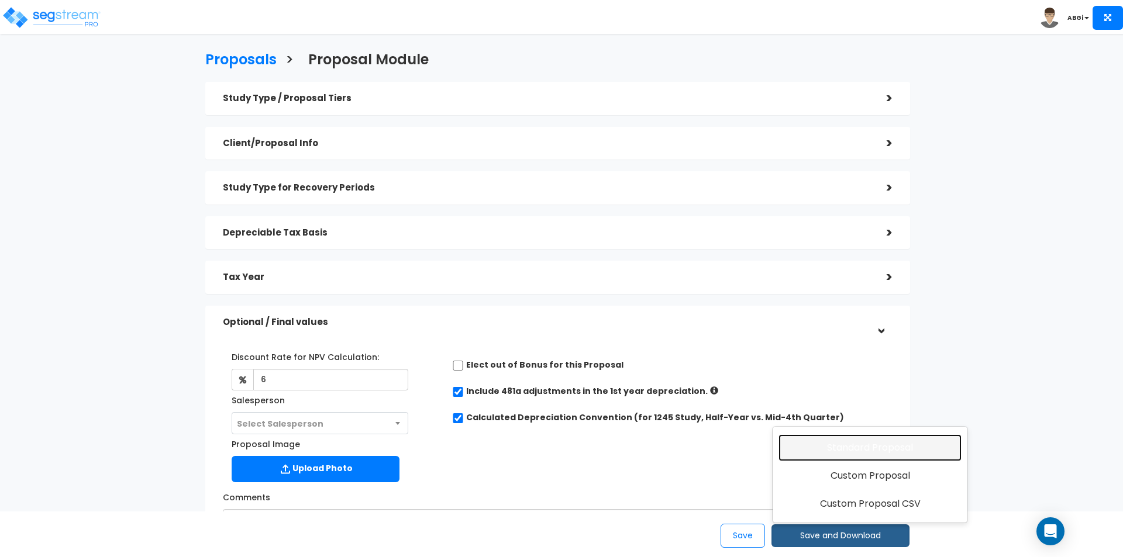
click at [854, 451] on link "Standard Proposal" at bounding box center [870, 448] width 183 height 27
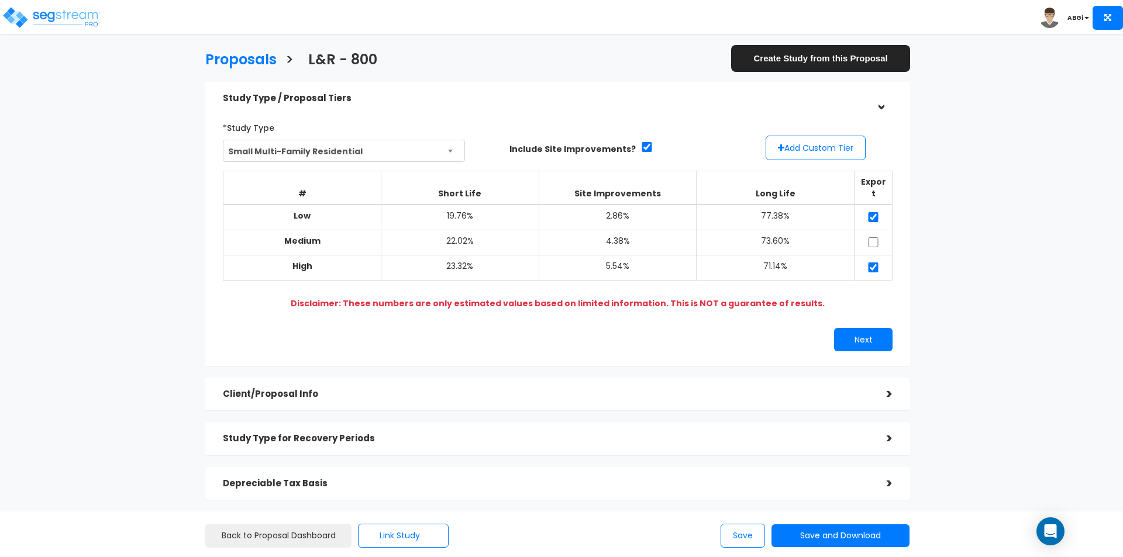
click at [796, 390] on h5 "Client/Proposal Info" at bounding box center [546, 395] width 646 height 10
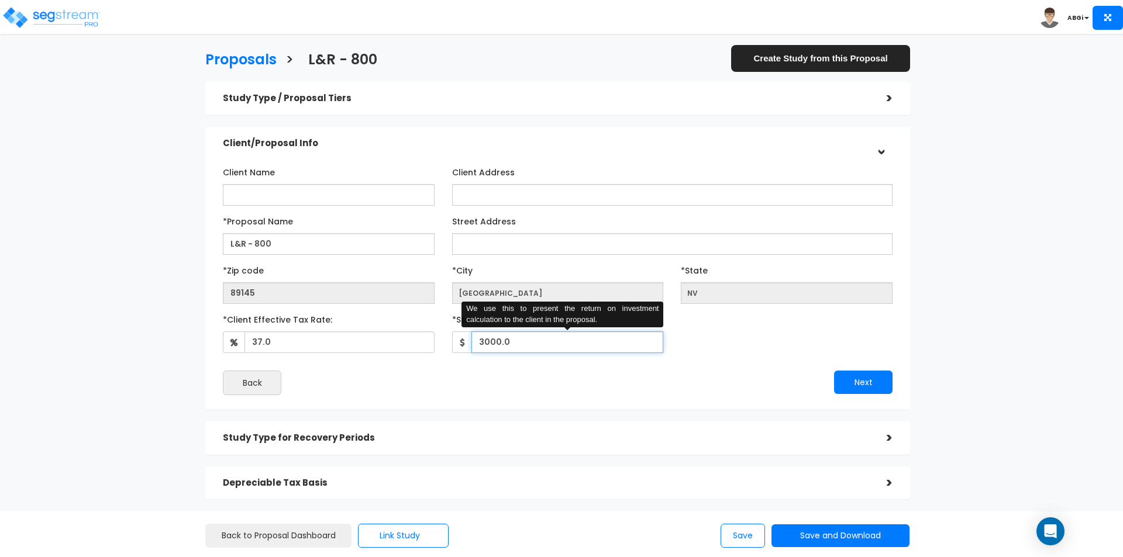
click at [549, 347] on input "3000.0" at bounding box center [567, 343] width 192 height 22
click at [549, 346] on input "3000.0" at bounding box center [567, 343] width 192 height 22
type input "2,500"
click at [846, 376] on button "Next" at bounding box center [863, 382] width 58 height 23
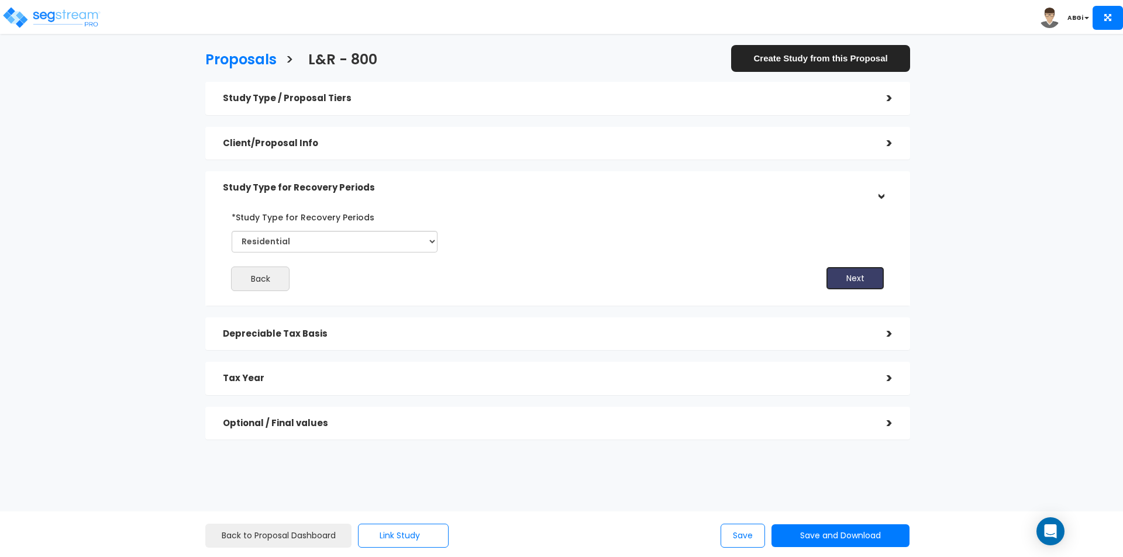
click at [853, 277] on button "Next" at bounding box center [855, 278] width 58 height 23
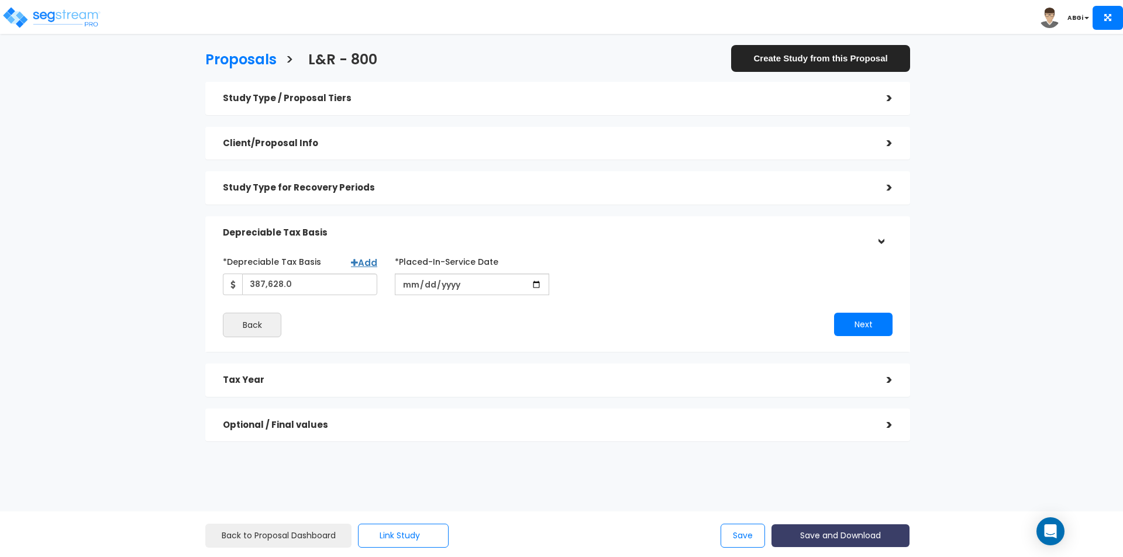
click at [823, 535] on button "Save and Download" at bounding box center [841, 536] width 138 height 23
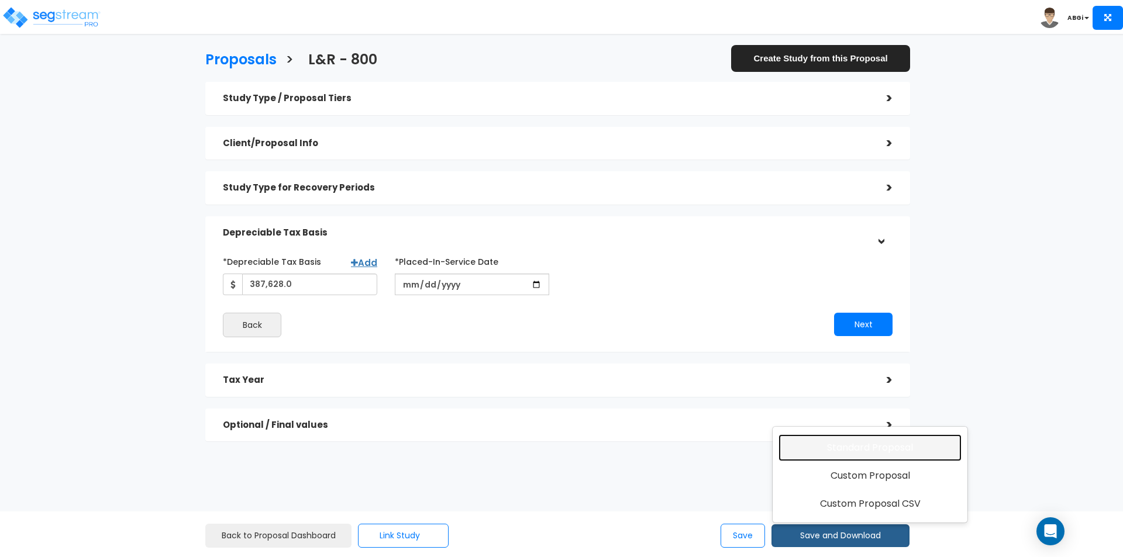
click at [866, 447] on link "Standard Proposal" at bounding box center [870, 448] width 183 height 27
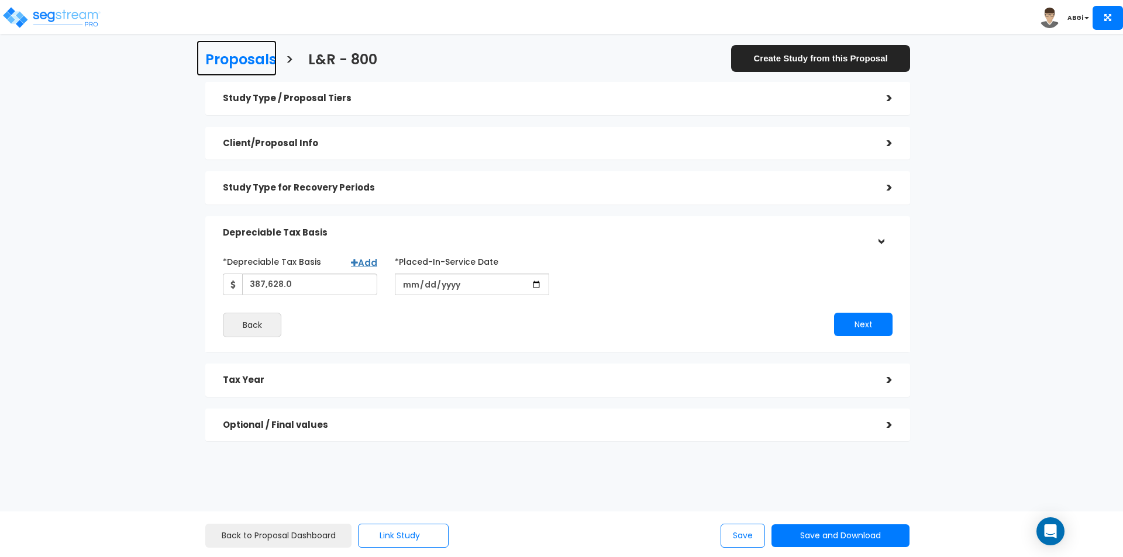
click at [242, 64] on h3 "Proposals" at bounding box center [240, 61] width 71 height 18
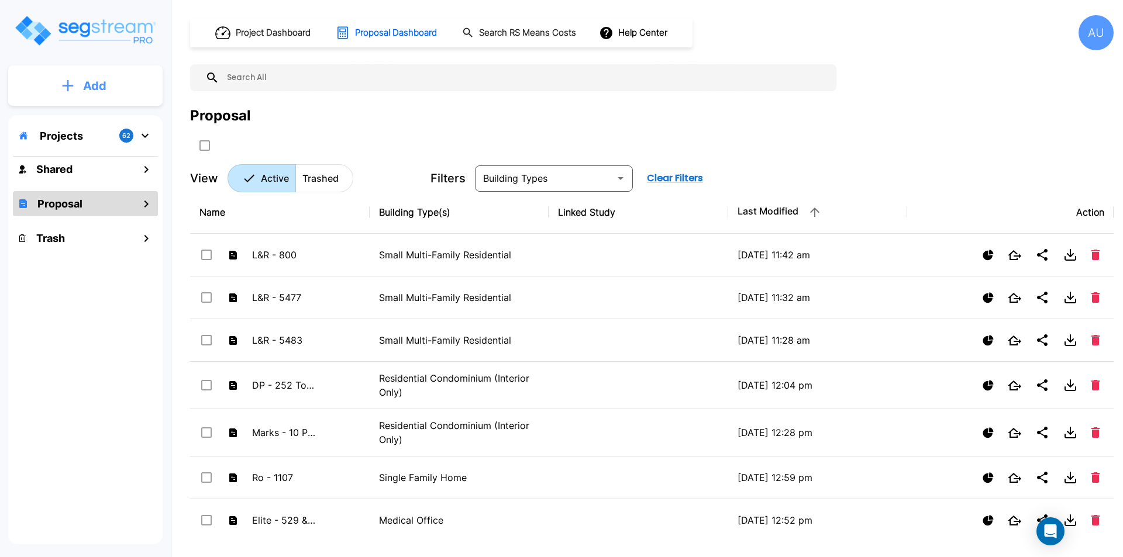
click at [92, 83] on p "Add" at bounding box center [94, 86] width 23 height 18
click at [89, 178] on p "Add Proposal" at bounding box center [93, 185] width 60 height 14
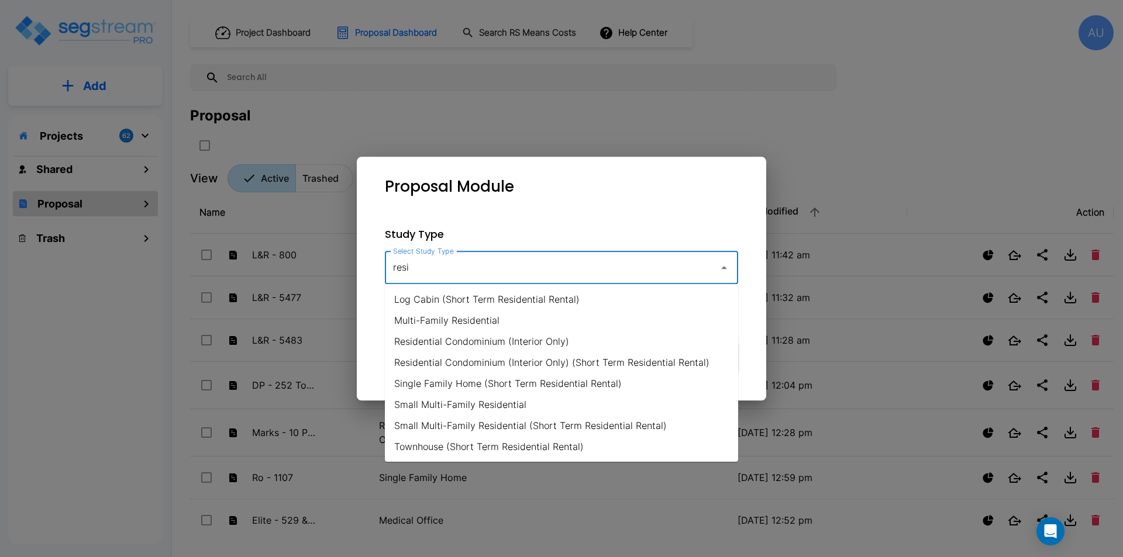
click at [495, 407] on li "Small Multi-Family Residential" at bounding box center [561, 404] width 353 height 21
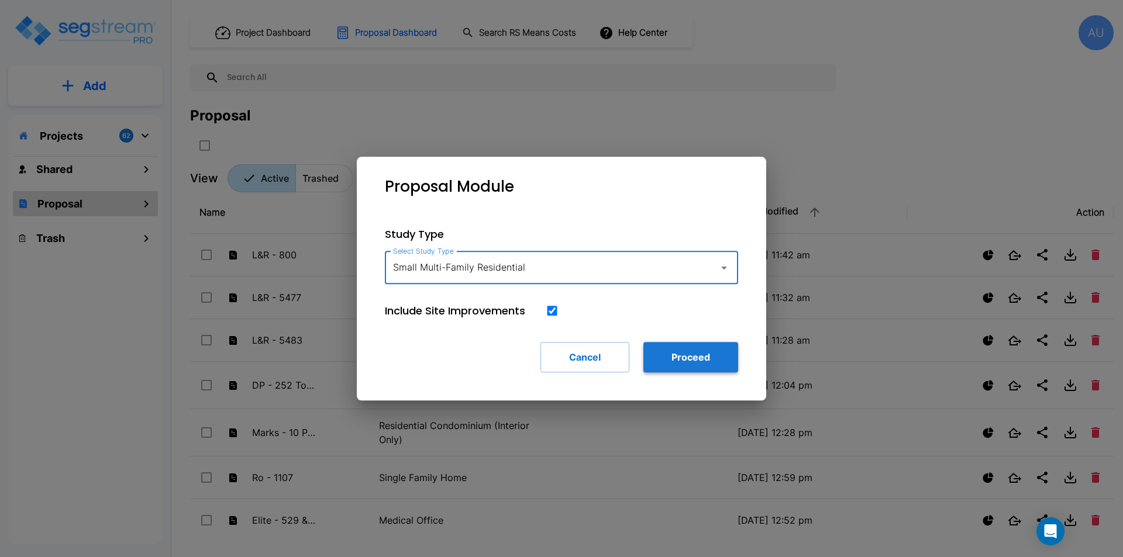
type input "Small Multi-Family Residential"
click at [673, 364] on button "Proceed" at bounding box center [690, 357] width 95 height 30
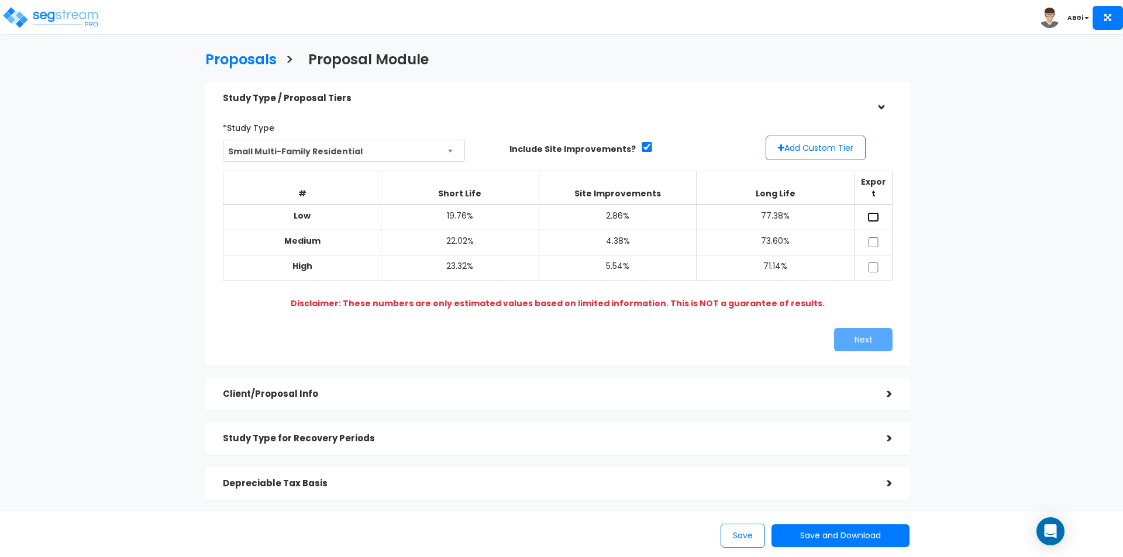
click at [870, 212] on input "checkbox" at bounding box center [873, 217] width 12 height 10
checkbox input "true"
click at [871, 263] on input "checkbox" at bounding box center [873, 268] width 12 height 10
checkbox input "true"
click at [860, 328] on button "Next" at bounding box center [863, 339] width 58 height 23
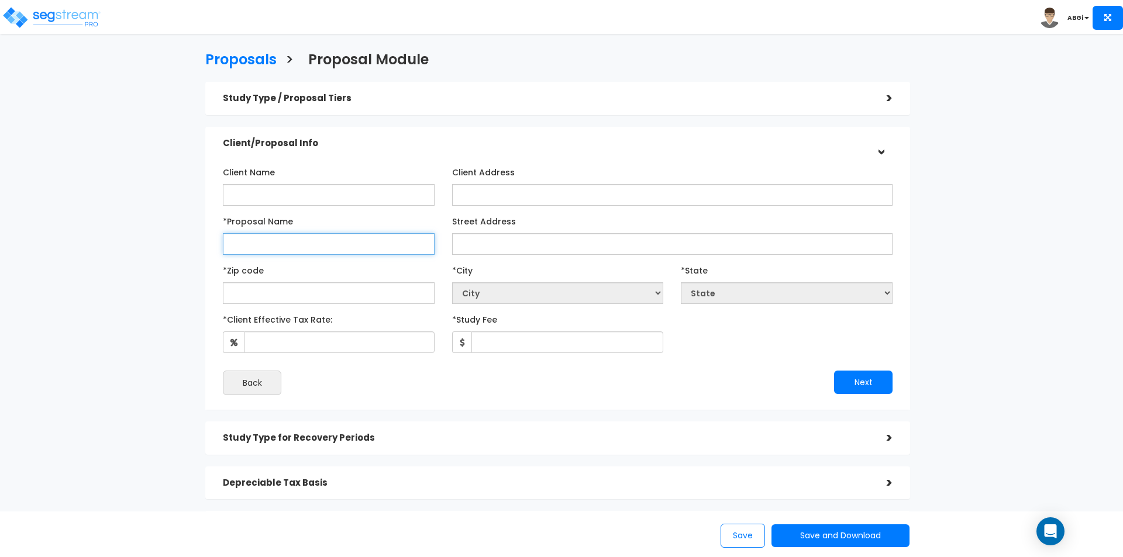
click at [366, 246] on input "*Proposal Name" at bounding box center [329, 244] width 212 height 22
type input "L&R - 9476"
click at [321, 297] on input "text" at bounding box center [329, 294] width 212 height 22
type input "89"
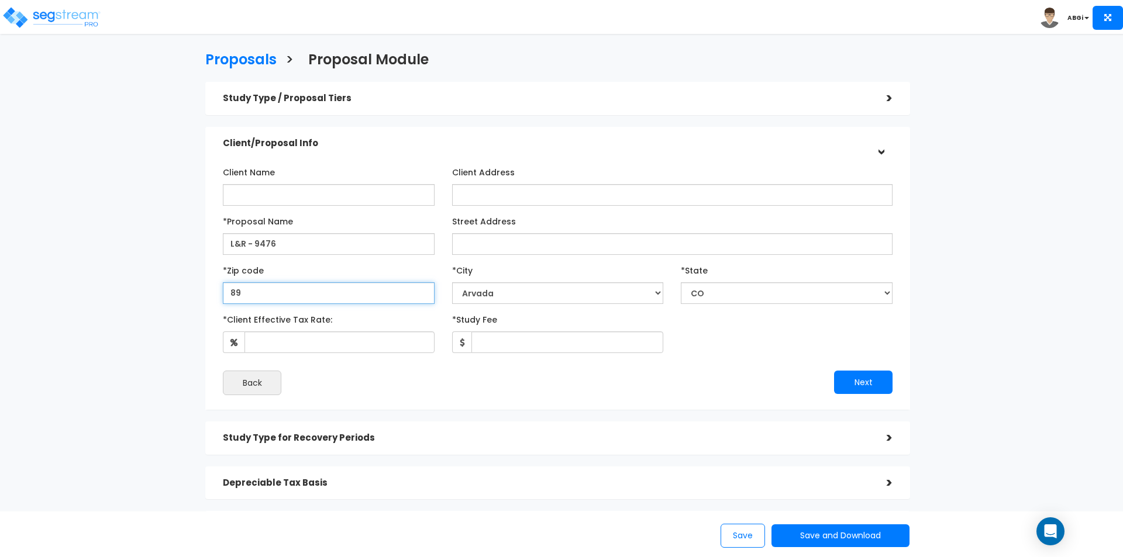
select select "NV"
type input "89147"
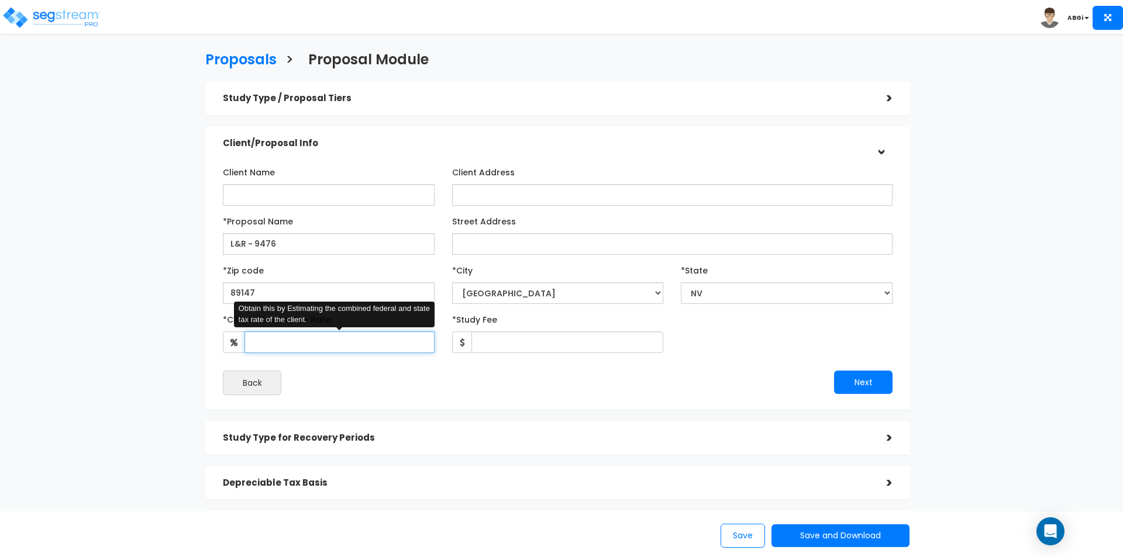
click at [329, 349] on input "*Client Effective Tax Rate:" at bounding box center [340, 343] width 190 height 22
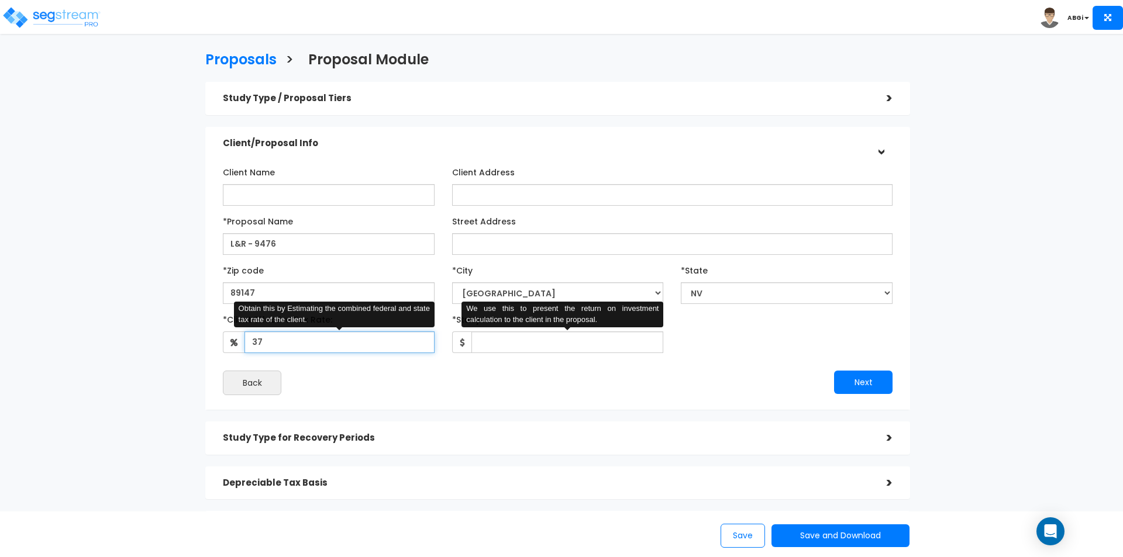
type input "37"
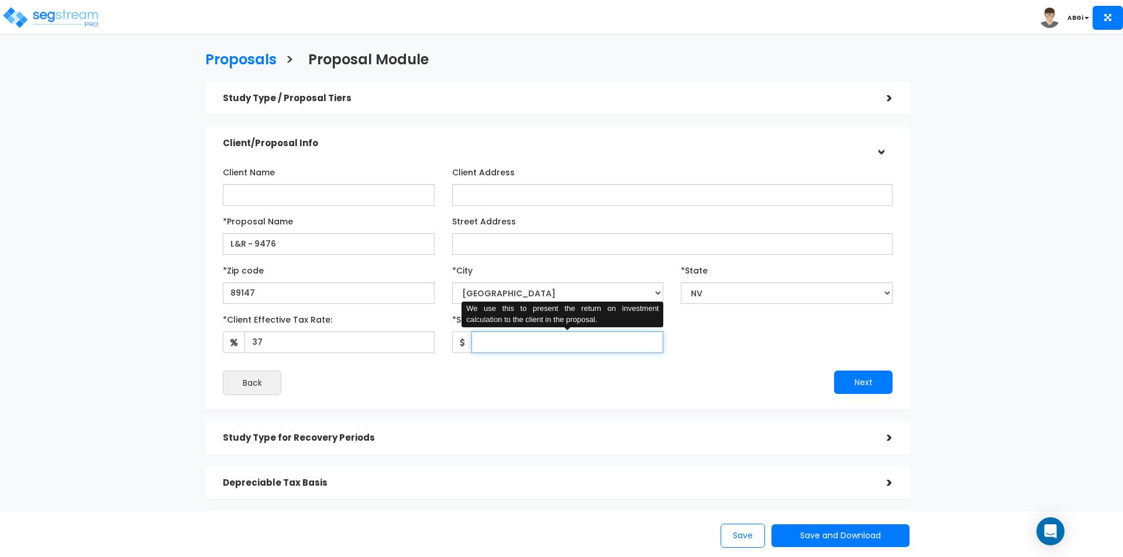
click at [517, 350] on input "*Study Fee" at bounding box center [567, 343] width 192 height 22
type input "3,000"
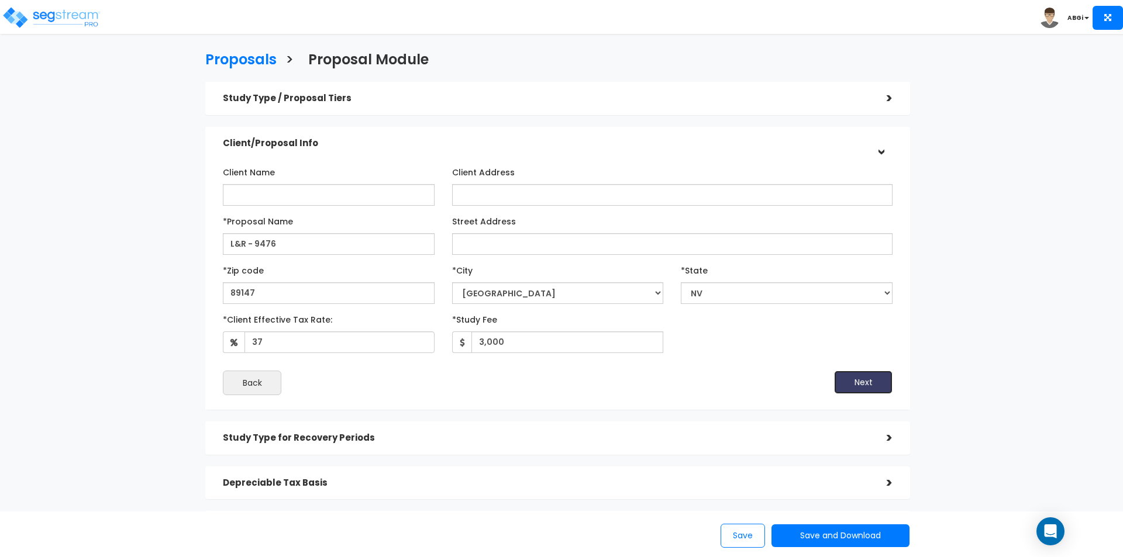
click at [851, 373] on button "Next" at bounding box center [863, 382] width 58 height 23
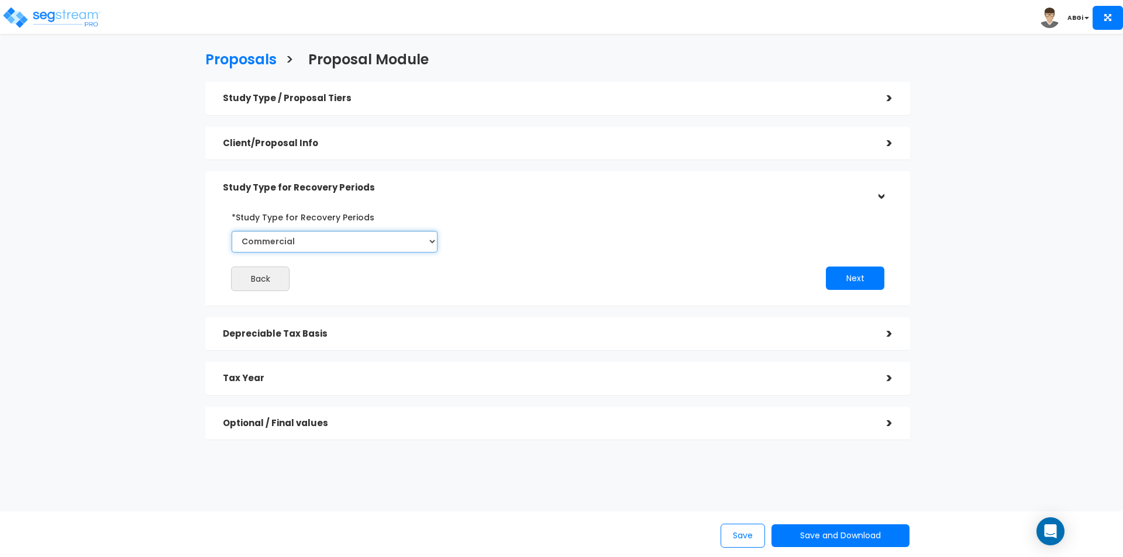
click at [421, 239] on select "Commercial Residential" at bounding box center [335, 242] width 206 height 22
select select "Residential"
click at [232, 231] on select "Commercial Residential" at bounding box center [335, 242] width 206 height 22
click at [861, 271] on button "Next" at bounding box center [855, 278] width 58 height 23
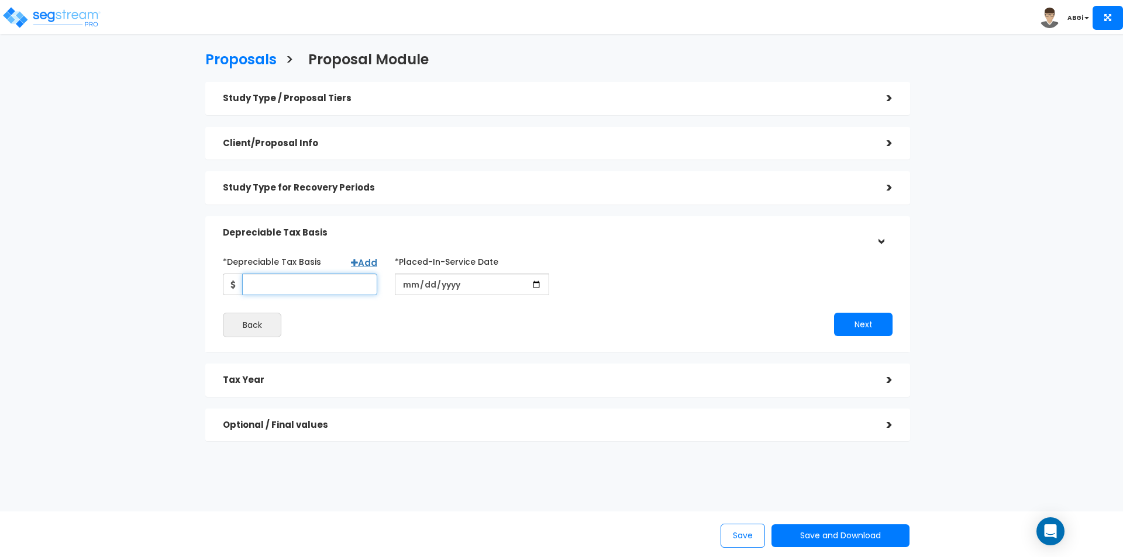
click at [348, 288] on input "*Depreciable Tax Basis" at bounding box center [309, 285] width 135 height 22
type input "490,870"
click at [472, 288] on input "date" at bounding box center [472, 285] width 154 height 22
click at [498, 281] on input "date" at bounding box center [472, 285] width 154 height 22
click at [540, 283] on input "date" at bounding box center [472, 285] width 154 height 22
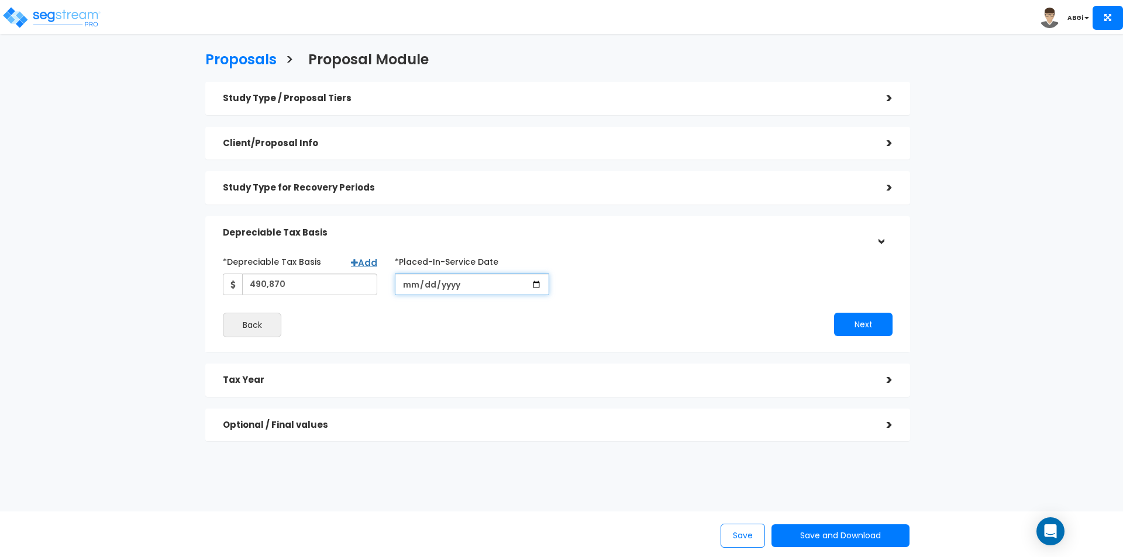
type input "2017-08-07"
click at [856, 324] on button "Next" at bounding box center [863, 324] width 58 height 23
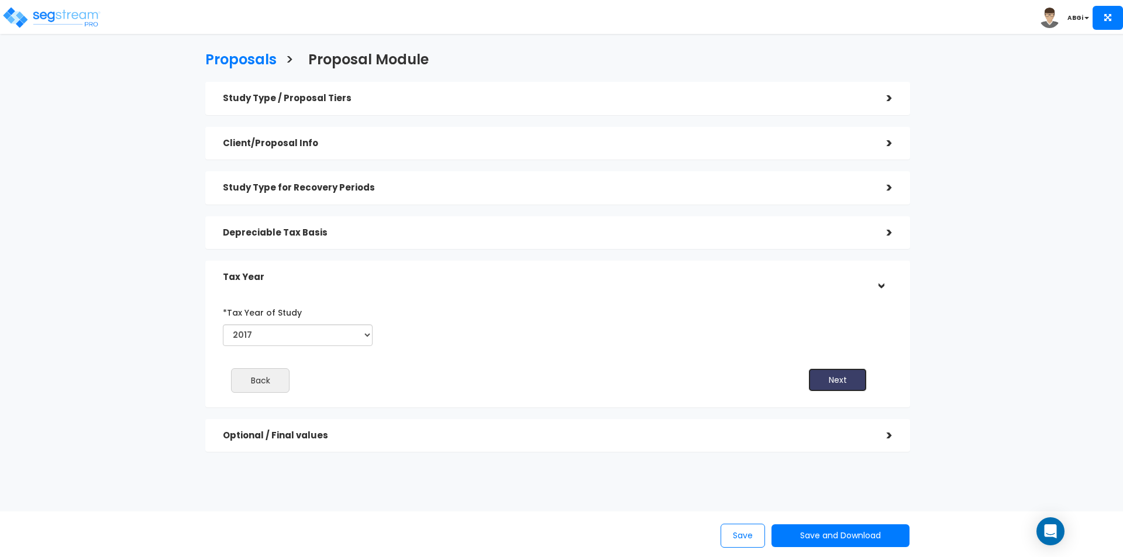
click at [838, 374] on button "Next" at bounding box center [837, 380] width 58 height 23
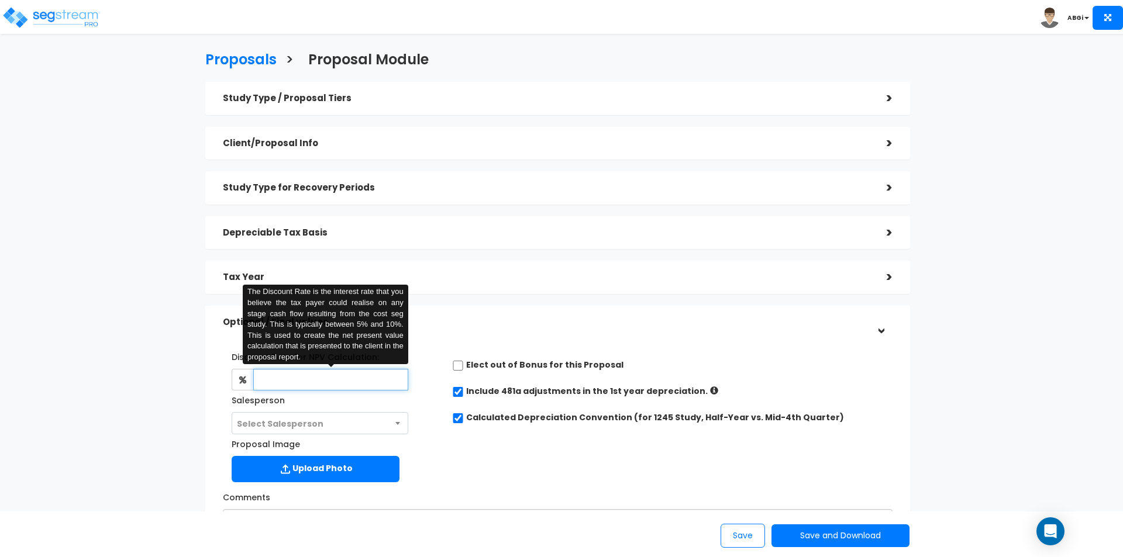
click at [396, 384] on input "text" at bounding box center [330, 380] width 154 height 22
type input "6"
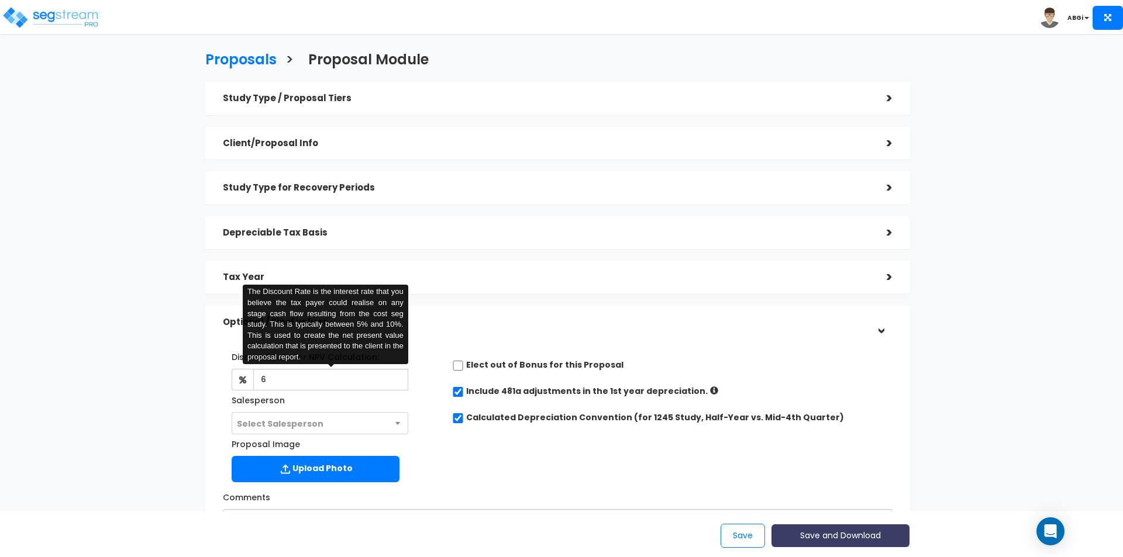
click at [853, 539] on button "Save and Download" at bounding box center [841, 536] width 138 height 23
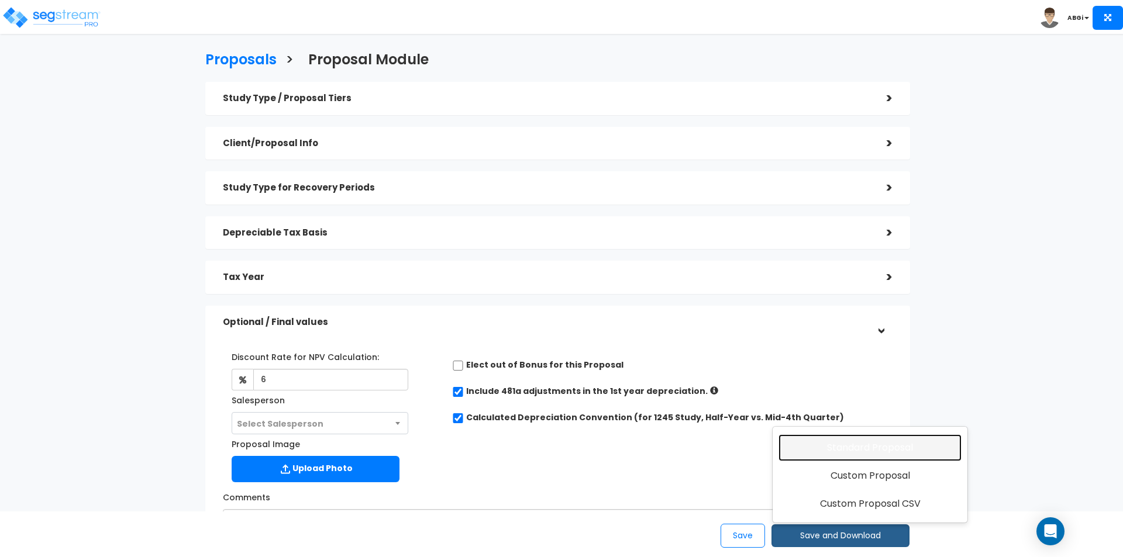
click at [847, 451] on link "Standard Proposal" at bounding box center [870, 448] width 183 height 27
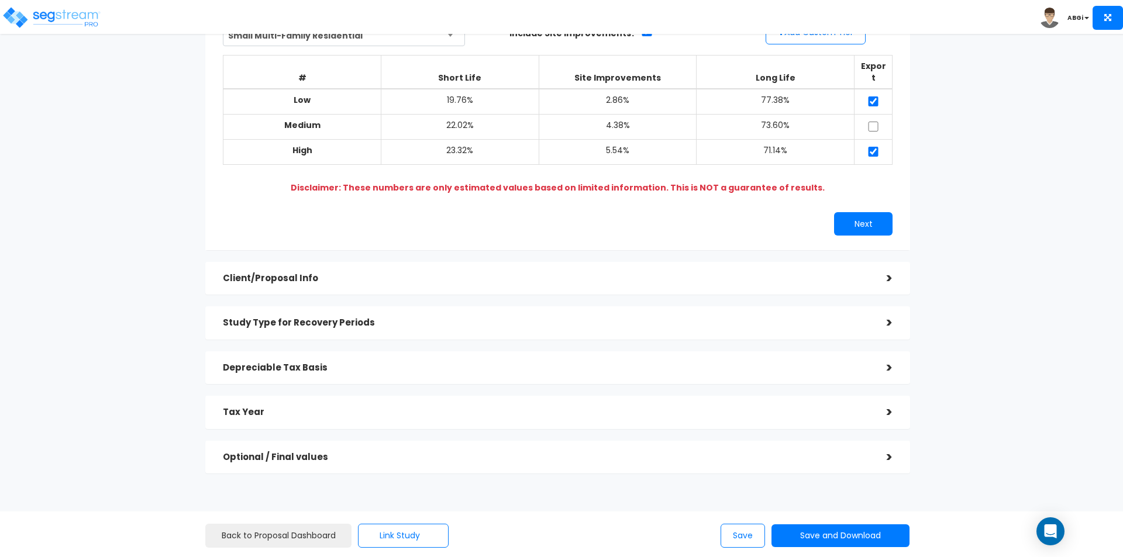
scroll to position [117, 0]
click at [849, 215] on button "Next" at bounding box center [863, 222] width 58 height 23
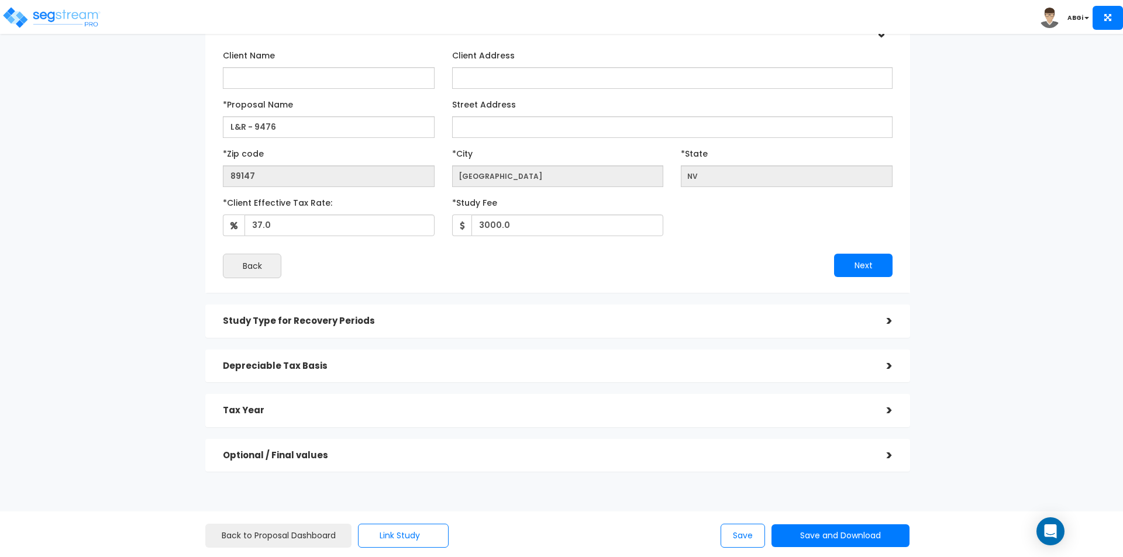
scroll to position [116, 0]
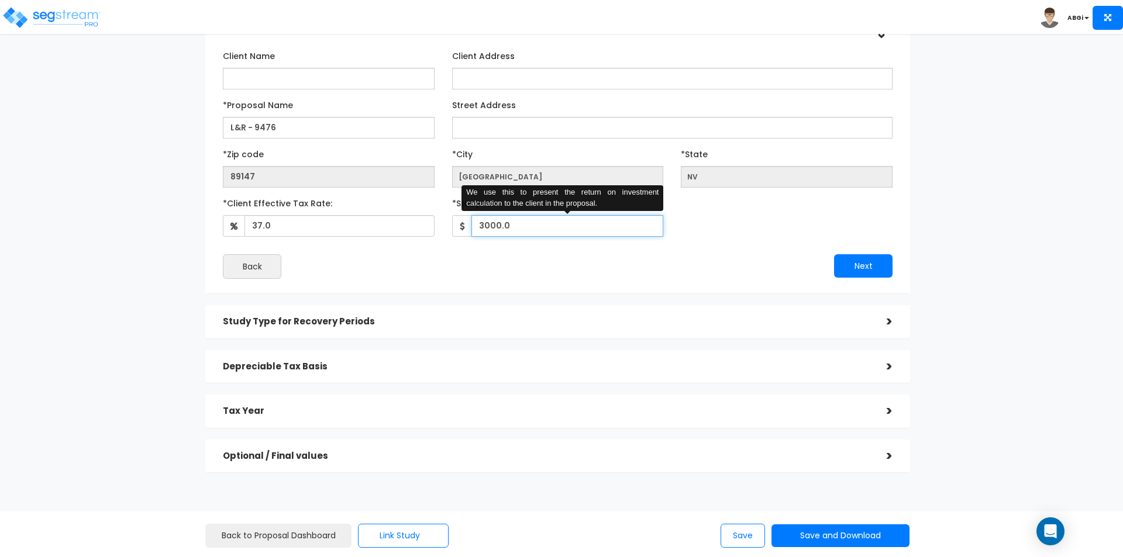
click at [536, 229] on input "3000.0" at bounding box center [567, 226] width 192 height 22
type input "2,500"
click at [862, 266] on button "Next" at bounding box center [863, 265] width 58 height 23
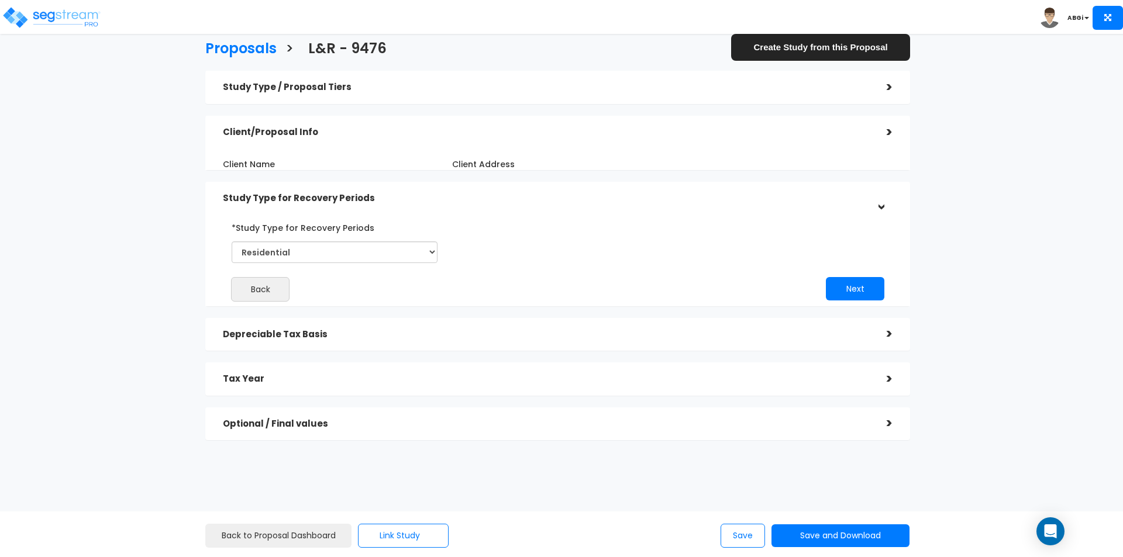
scroll to position [0, 0]
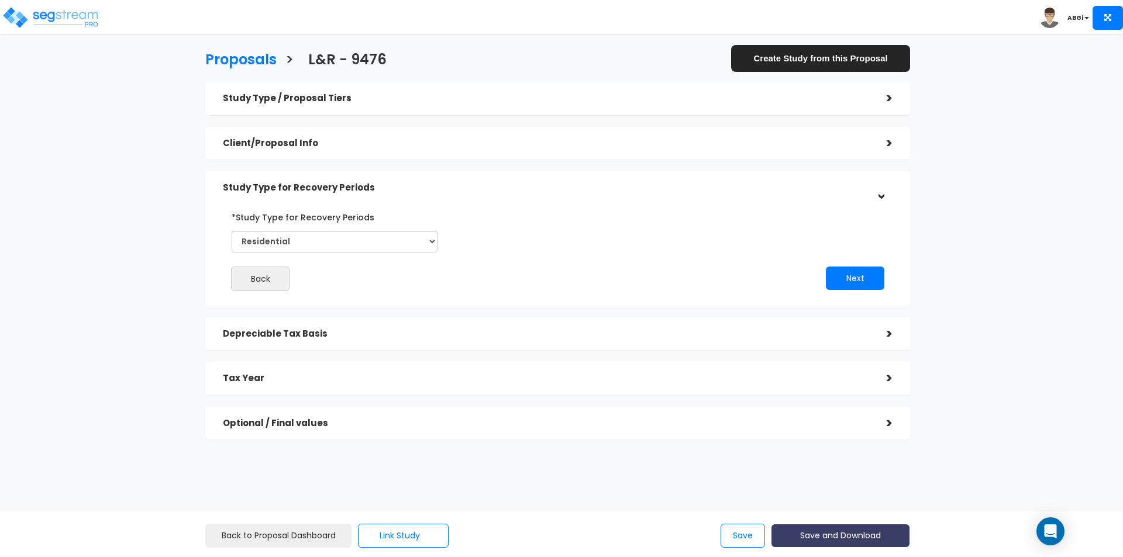
click at [821, 537] on button "Save and Download" at bounding box center [841, 536] width 138 height 23
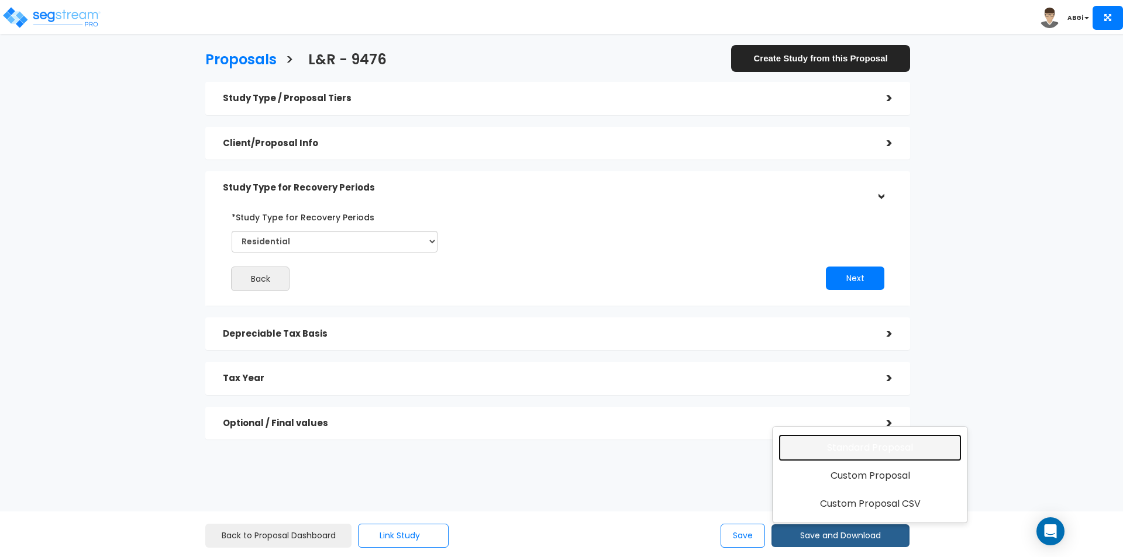
click at [842, 453] on link "Standard Proposal" at bounding box center [870, 448] width 183 height 27
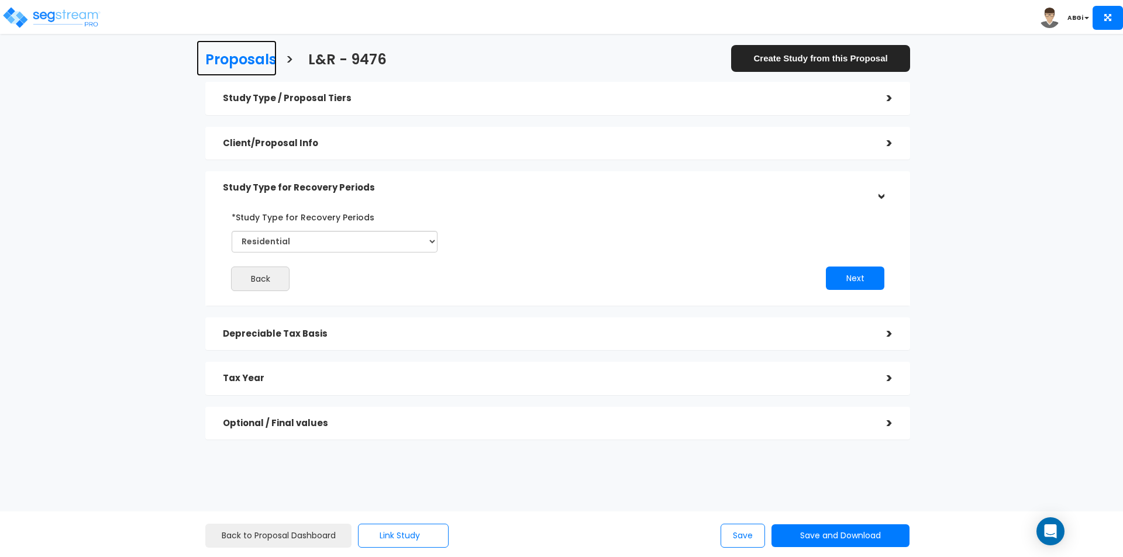
click at [246, 58] on h3 "Proposals" at bounding box center [240, 61] width 71 height 18
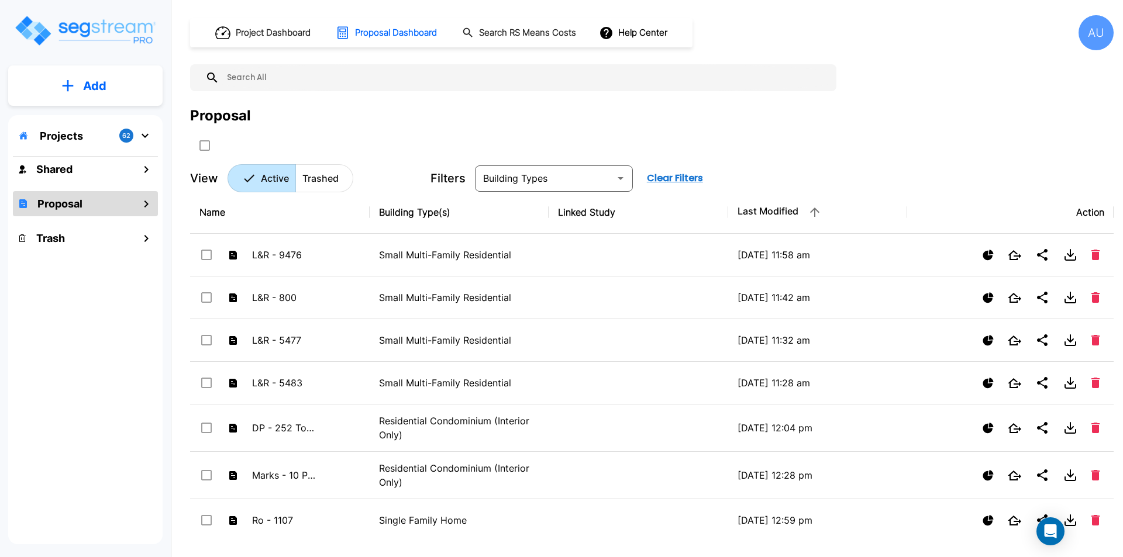
click at [96, 86] on p "Add" at bounding box center [94, 86] width 23 height 18
click at [84, 185] on p "Add Proposal" at bounding box center [93, 185] width 60 height 14
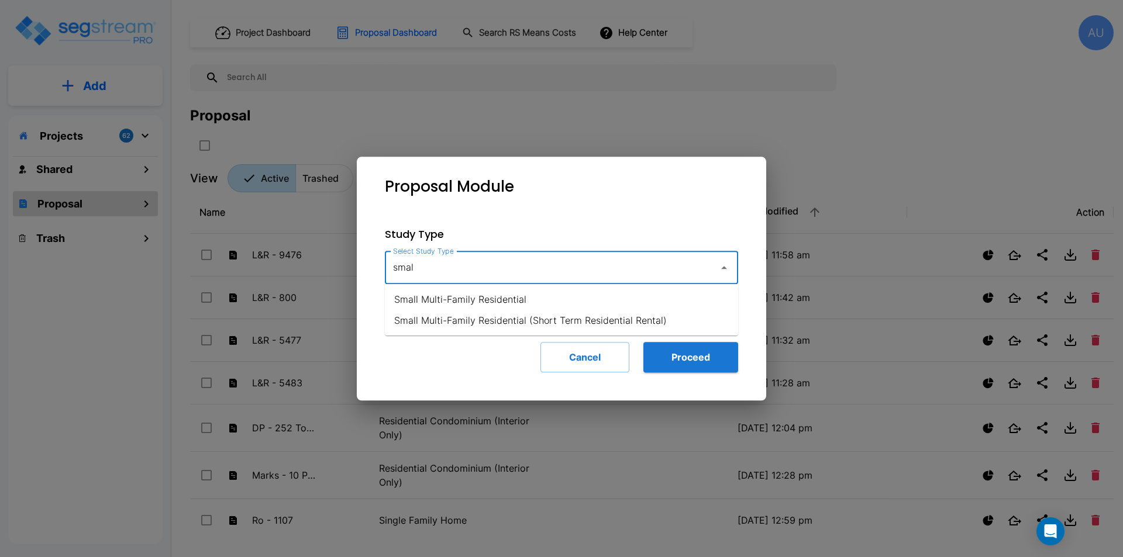
click at [507, 292] on li "Small Multi-Family Residential" at bounding box center [561, 299] width 353 height 21
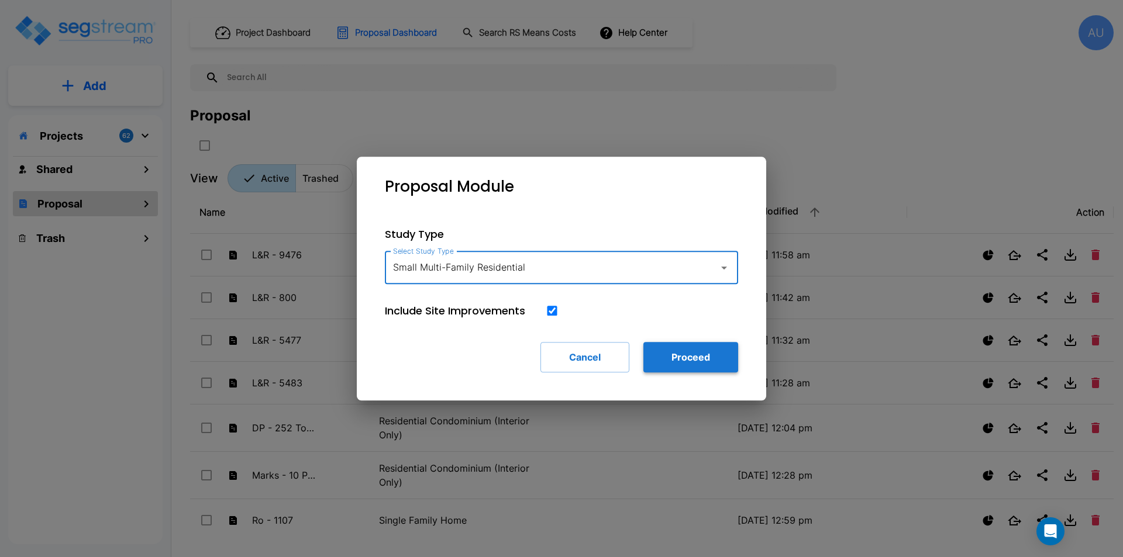
type input "Small Multi-Family Residential"
click at [674, 361] on button "Proceed" at bounding box center [690, 357] width 95 height 30
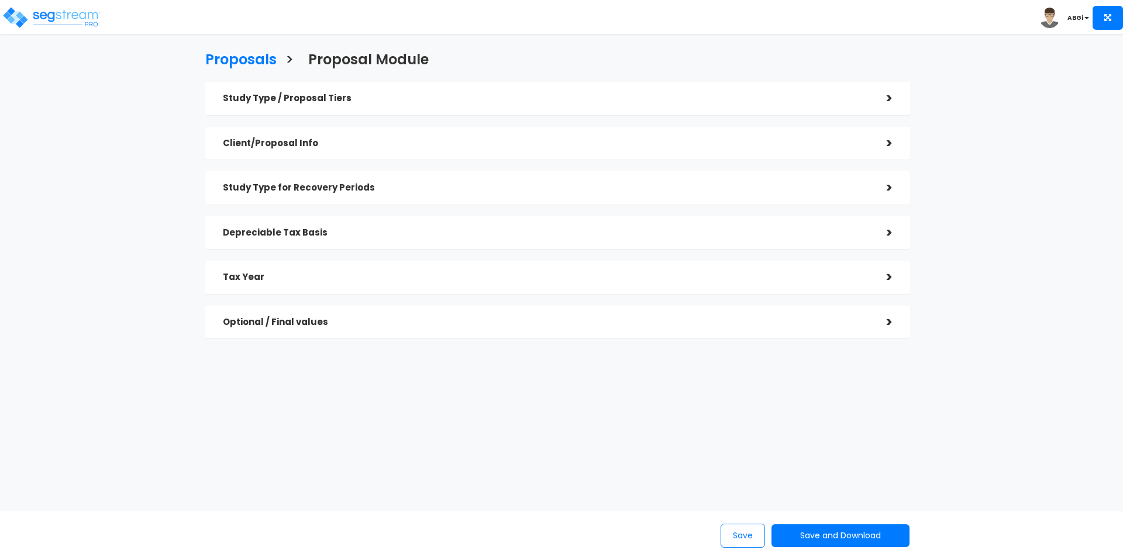
checkbox input "true"
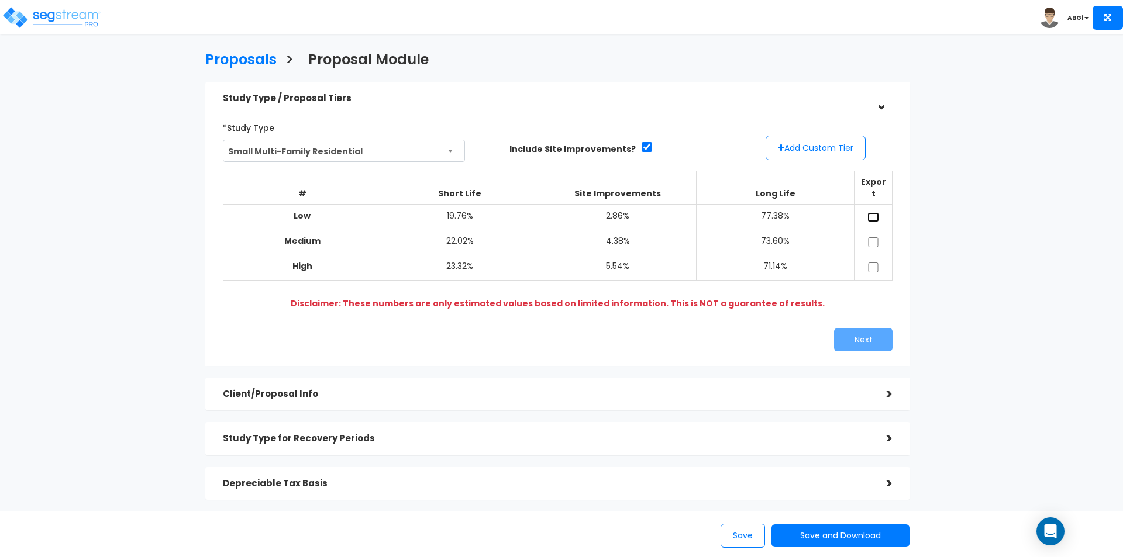
click at [877, 212] on input "checkbox" at bounding box center [873, 217] width 12 height 10
checkbox input "true"
click at [876, 263] on input "checkbox" at bounding box center [873, 268] width 12 height 10
checkbox input "true"
click at [868, 328] on button "Next" at bounding box center [863, 339] width 58 height 23
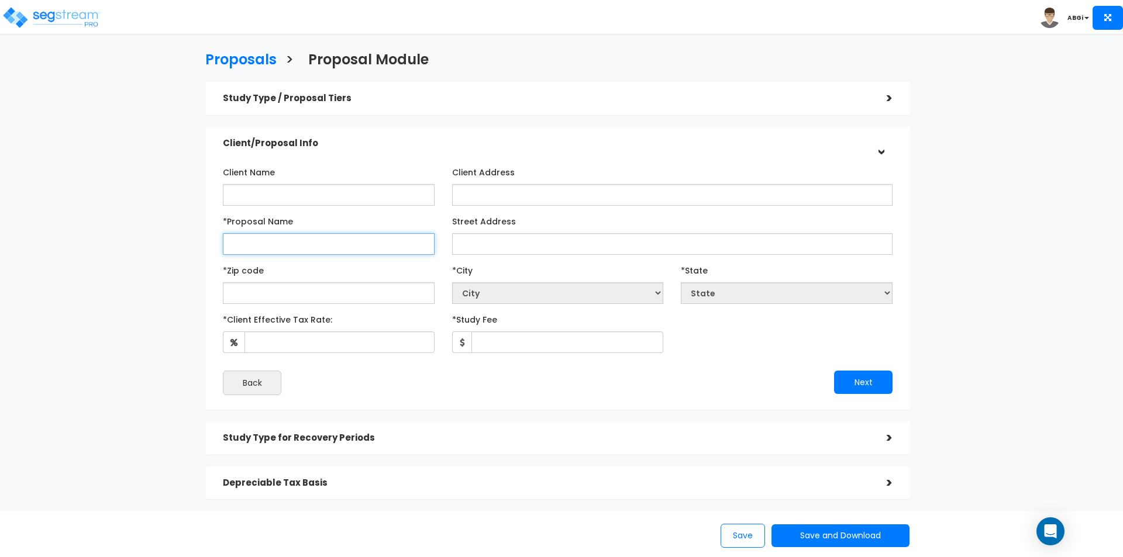
click at [347, 252] on input "*Proposal Name" at bounding box center [329, 244] width 212 height 22
type input "L&R - 9528"
click at [355, 295] on input "text" at bounding box center [329, 294] width 212 height 22
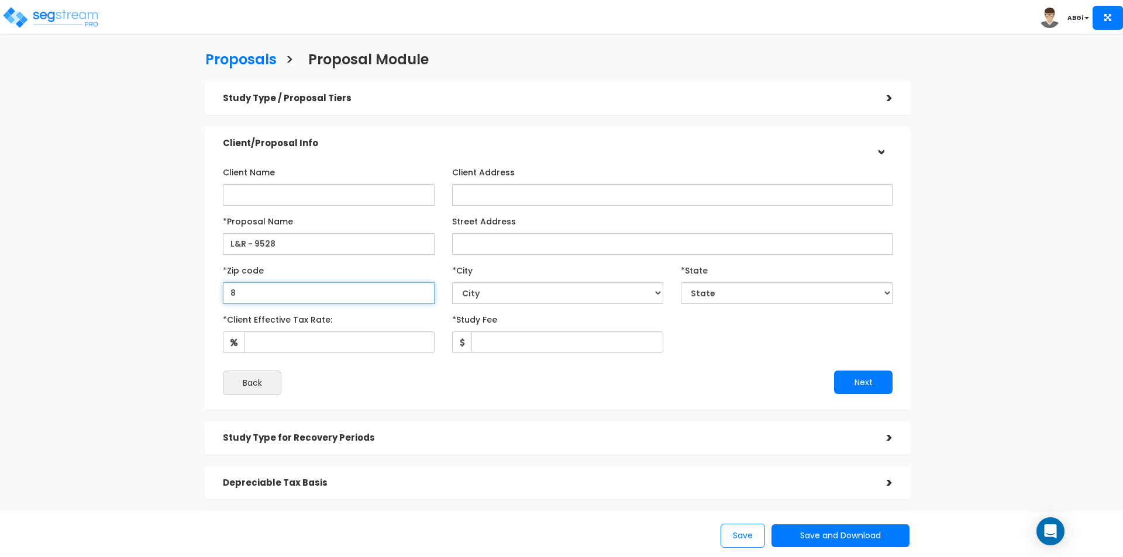
type input "89"
select select "NV"
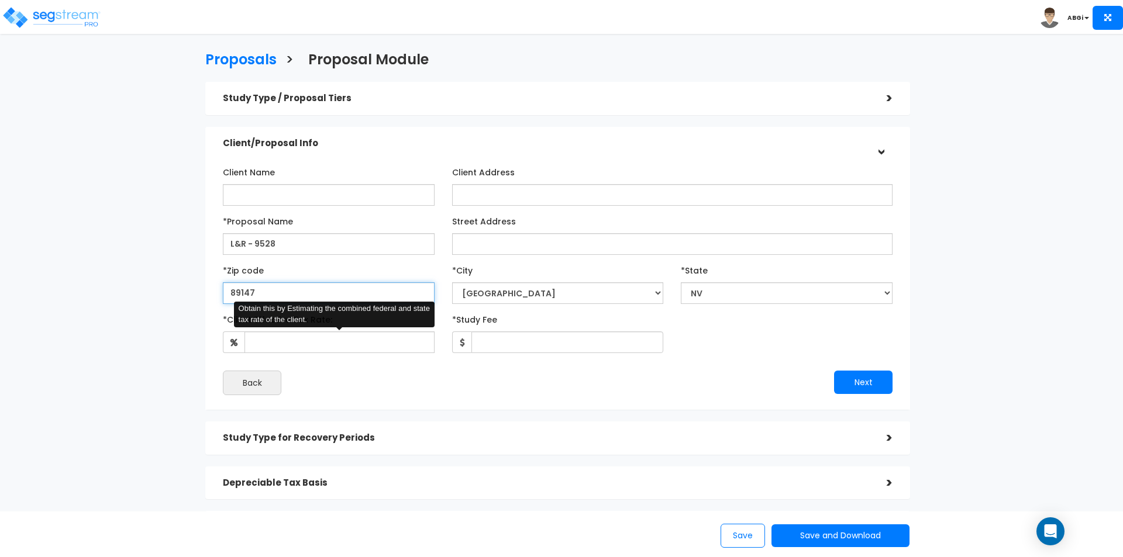
type input "89147"
click at [354, 344] on input "*Client Effective Tax Rate:" at bounding box center [340, 343] width 190 height 22
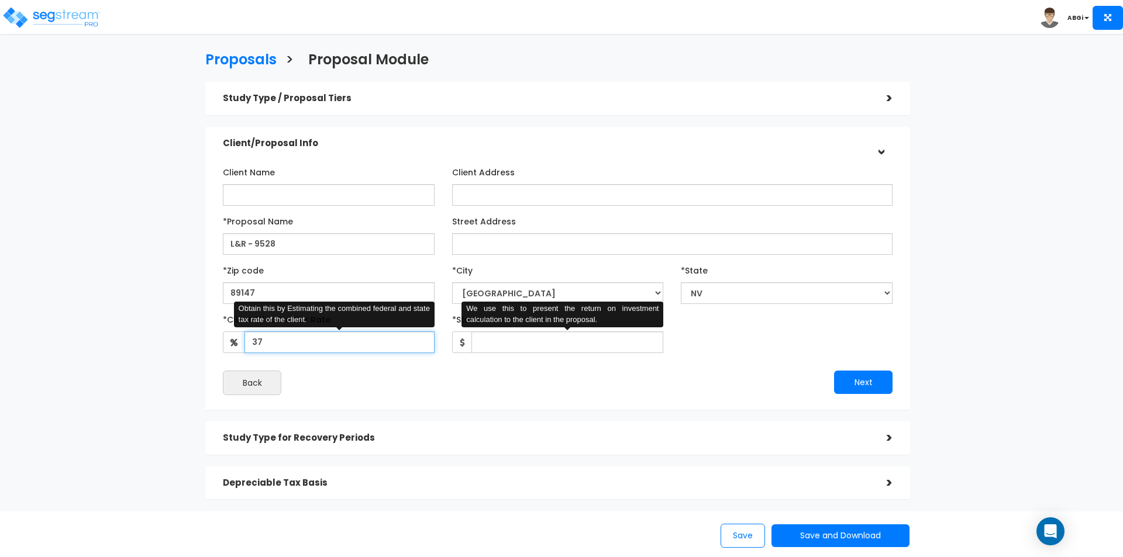
type input "37"
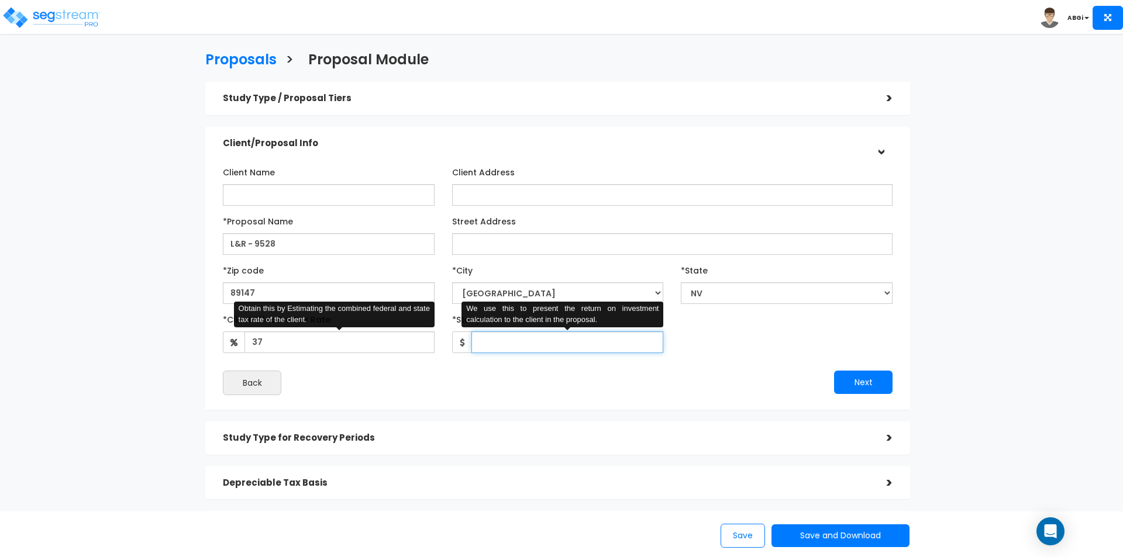
click at [500, 348] on input "*Study Fee" at bounding box center [567, 343] width 192 height 22
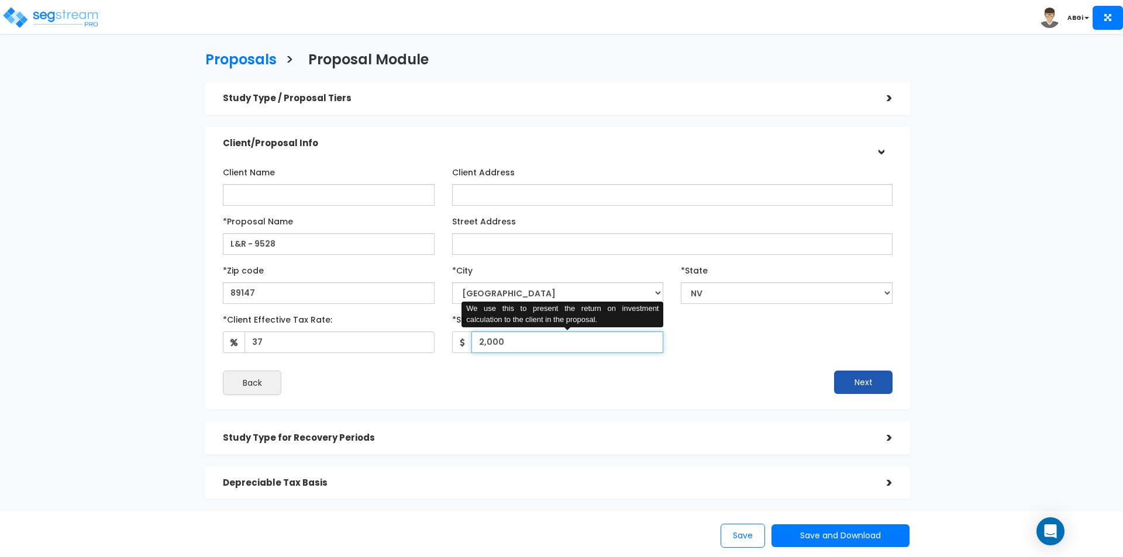
type input "2,000"
click at [841, 385] on button "Next" at bounding box center [863, 382] width 58 height 23
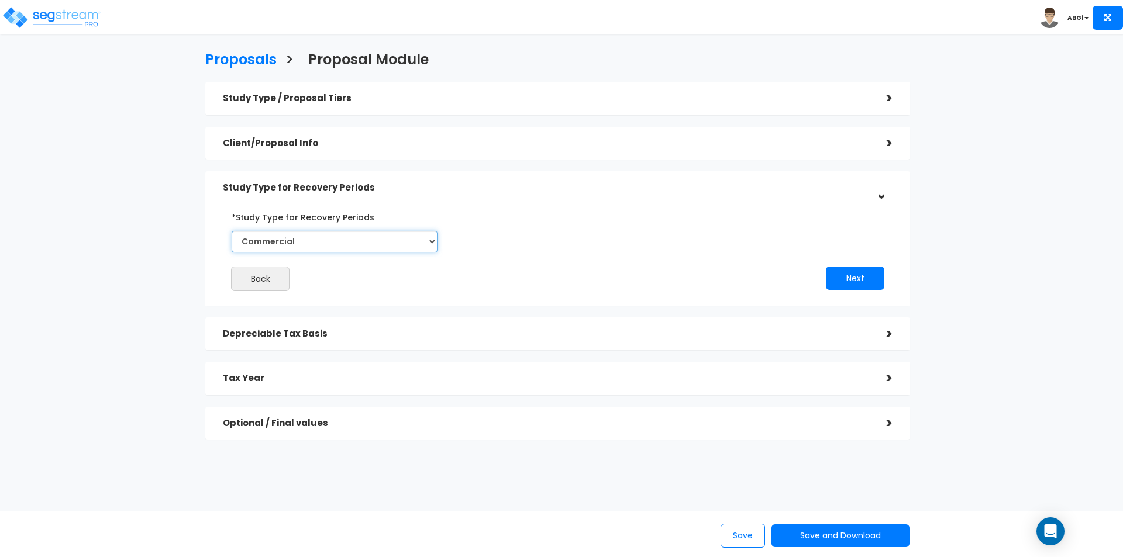
click at [427, 245] on select "Commercial Residential" at bounding box center [335, 242] width 206 height 22
select select "Residential"
click at [232, 231] on select "Commercial Residential" at bounding box center [335, 242] width 206 height 22
click at [852, 280] on button "Next" at bounding box center [855, 278] width 58 height 23
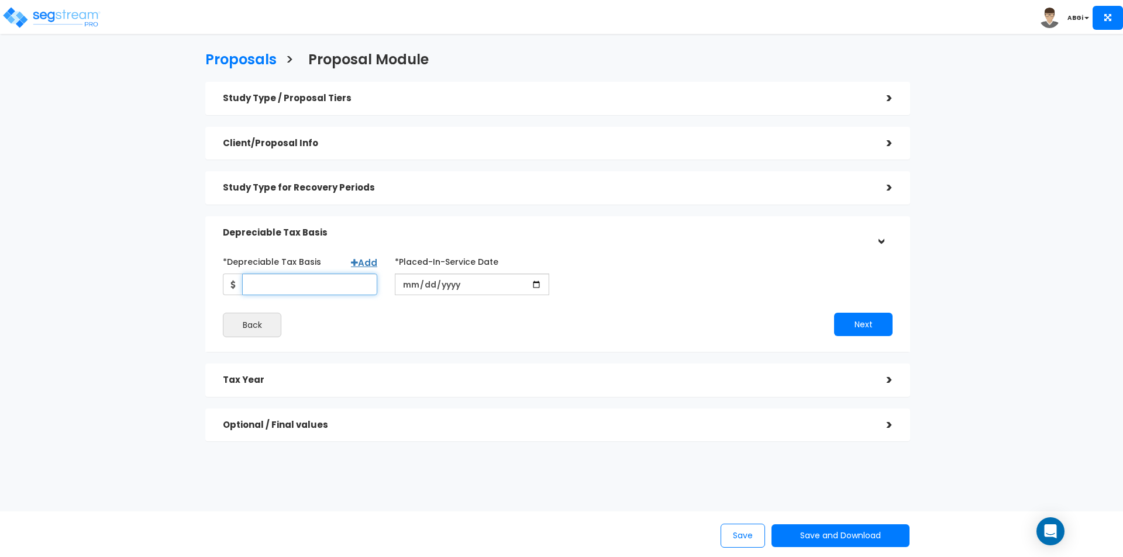
click at [337, 284] on input "*Depreciable Tax Basis" at bounding box center [309, 285] width 135 height 22
type input "190,000"
click at [533, 285] on input "date" at bounding box center [472, 285] width 154 height 22
type input "[DATE]"
click at [861, 327] on button "Next" at bounding box center [863, 324] width 58 height 23
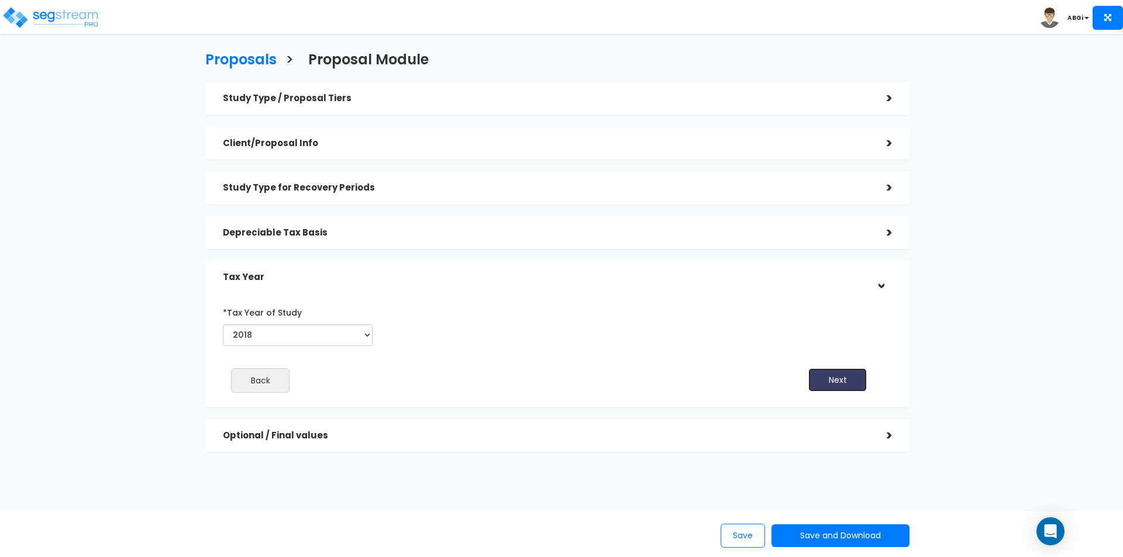
click at [846, 383] on button "Next" at bounding box center [837, 380] width 58 height 23
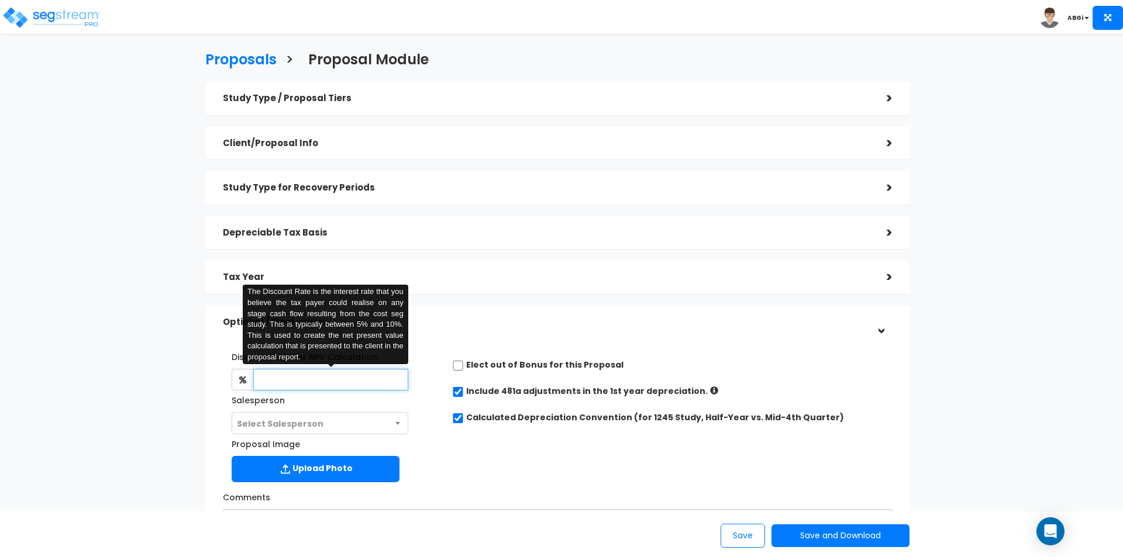
click at [387, 385] on input "text" at bounding box center [330, 380] width 154 height 22
type input "6"
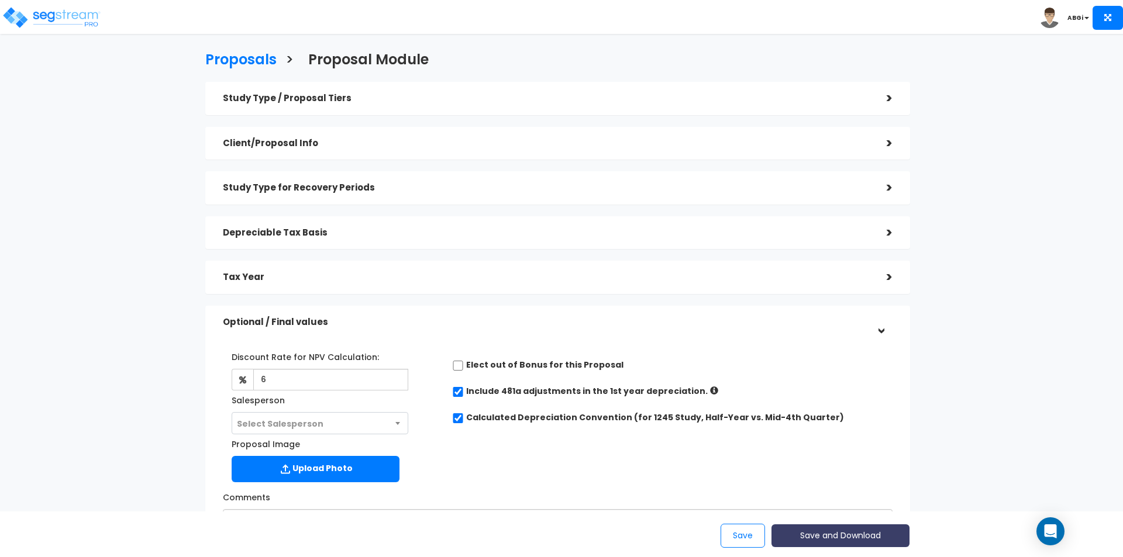
click at [850, 537] on button "Save and Download" at bounding box center [841, 536] width 138 height 23
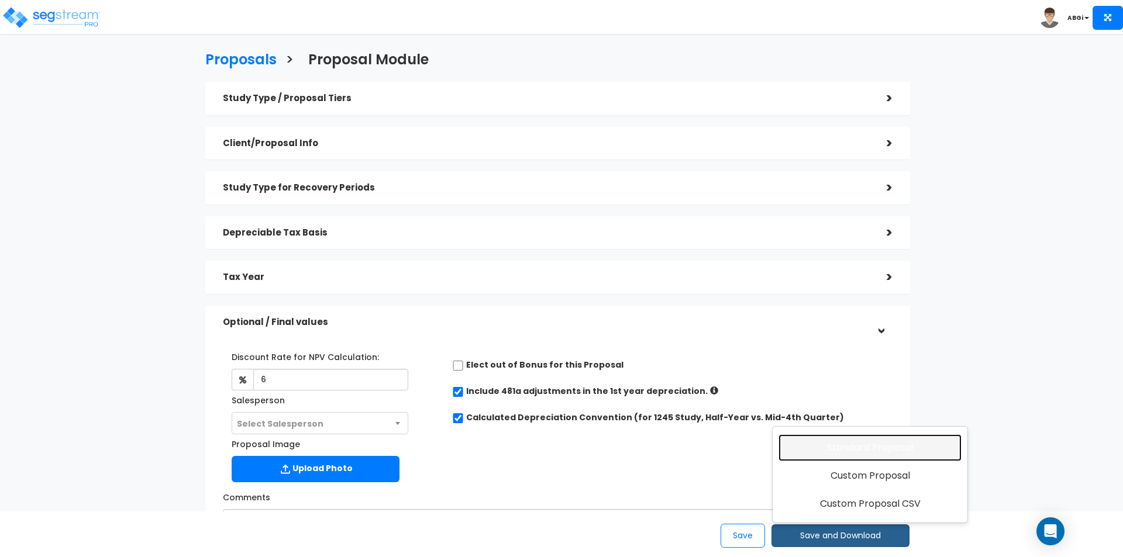
click at [862, 447] on link "Standard Proposal" at bounding box center [870, 448] width 183 height 27
